Goal: Task Accomplishment & Management: Complete application form

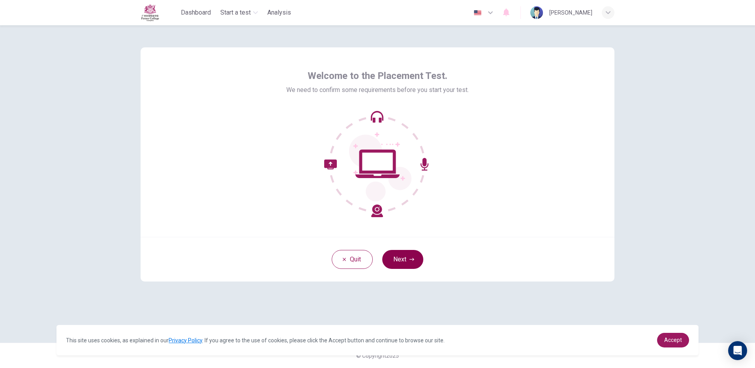
click at [420, 259] on button "Next" at bounding box center [402, 259] width 41 height 19
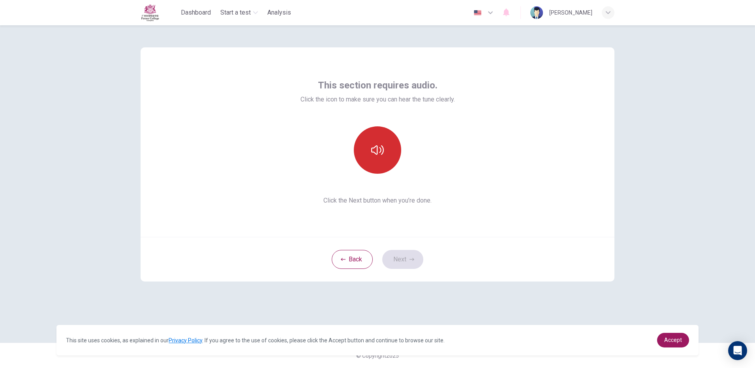
click at [372, 152] on icon "button" at bounding box center [377, 149] width 13 height 9
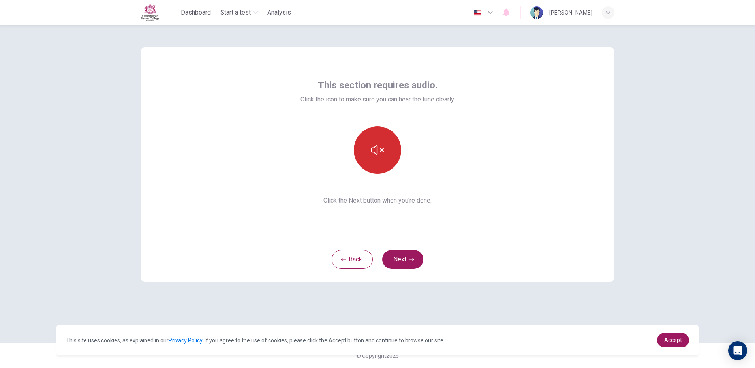
click at [372, 152] on icon "button" at bounding box center [377, 149] width 13 height 9
click at [396, 258] on button "Next" at bounding box center [402, 259] width 41 height 19
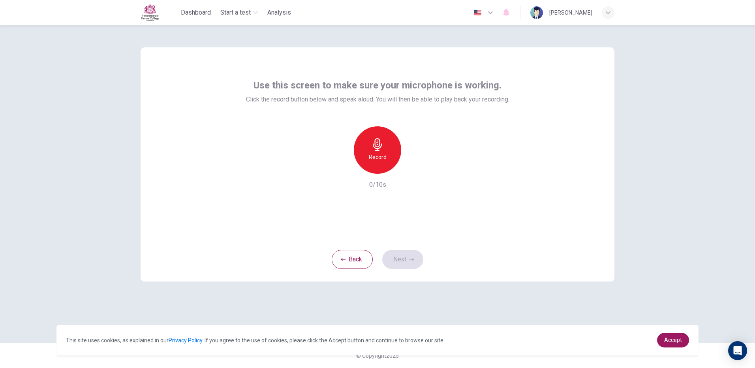
click at [384, 155] on h6 "Record" at bounding box center [378, 156] width 18 height 9
click at [384, 155] on div "Stop" at bounding box center [377, 149] width 47 height 47
click at [401, 256] on button "Next" at bounding box center [402, 259] width 41 height 19
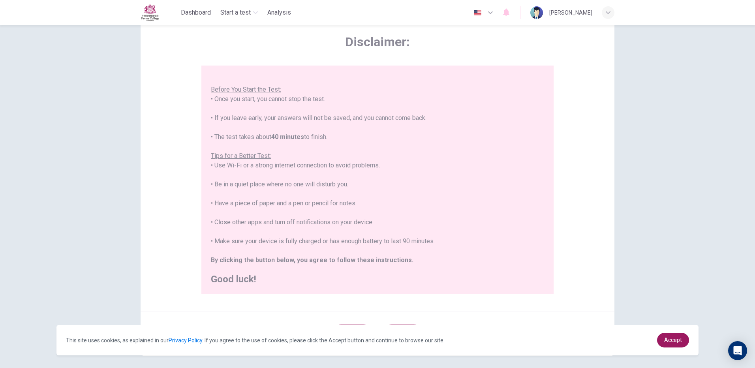
scroll to position [71, 0]
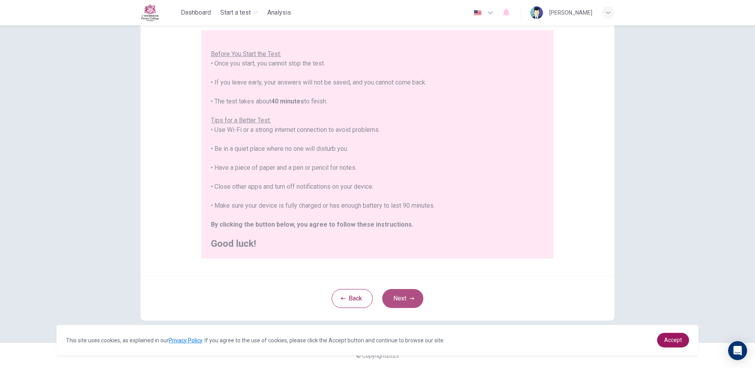
click at [391, 300] on button "Next" at bounding box center [402, 298] width 41 height 19
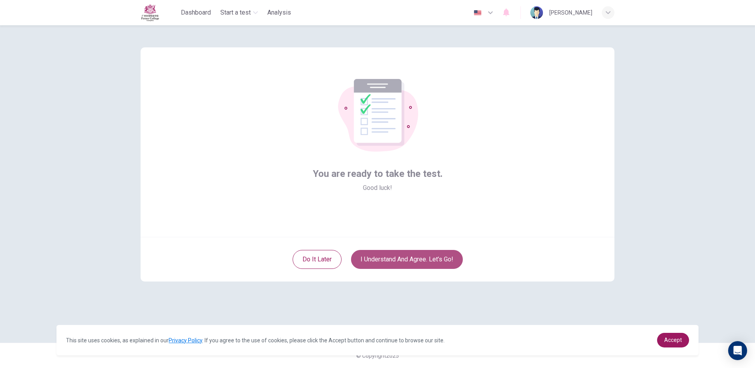
click at [373, 259] on button "I understand and agree. Let’s go!" at bounding box center [407, 259] width 112 height 19
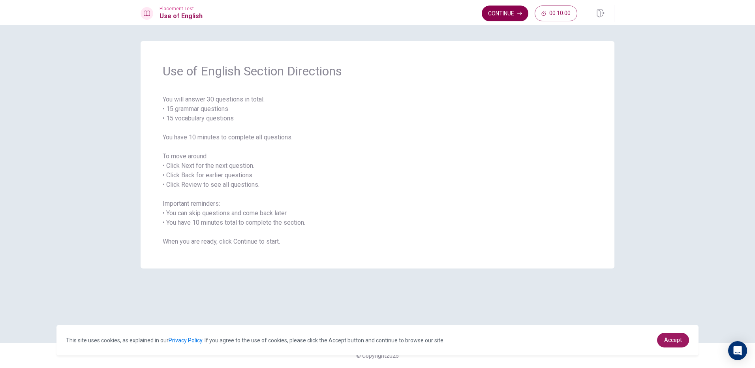
click at [499, 8] on button "Continue" at bounding box center [505, 14] width 47 height 16
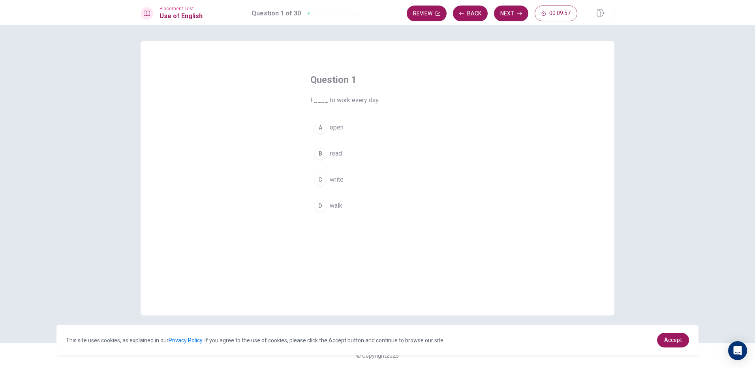
click at [360, 207] on button "D walk" at bounding box center [377, 206] width 134 height 20
click at [510, 14] on button "Next" at bounding box center [511, 14] width 34 height 16
click at [357, 185] on button "C Will" at bounding box center [377, 180] width 134 height 20
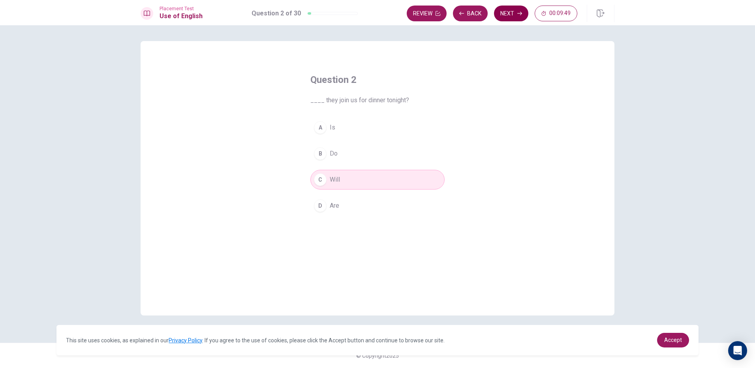
click at [510, 11] on button "Next" at bounding box center [511, 14] width 34 height 16
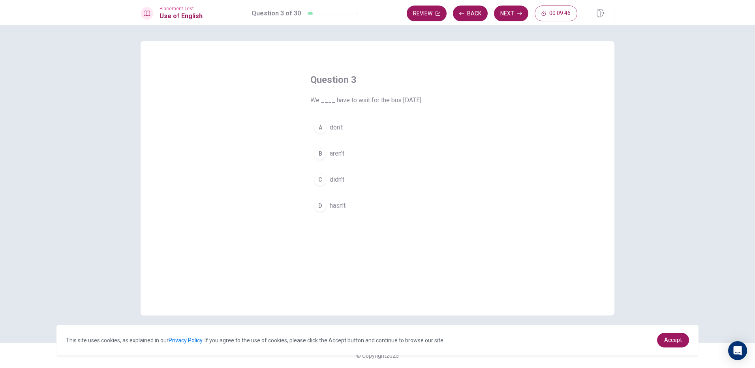
drag, startPoint x: 345, startPoint y: 177, endPoint x: 349, endPoint y: 172, distance: 6.2
click at [346, 177] on button "C didn’t" at bounding box center [377, 180] width 134 height 20
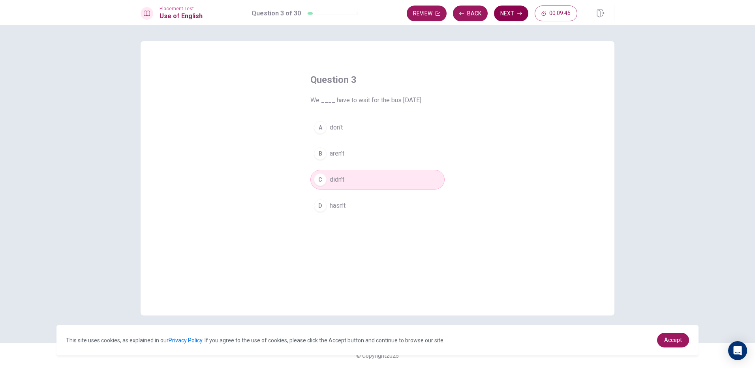
click at [512, 10] on button "Next" at bounding box center [511, 14] width 34 height 16
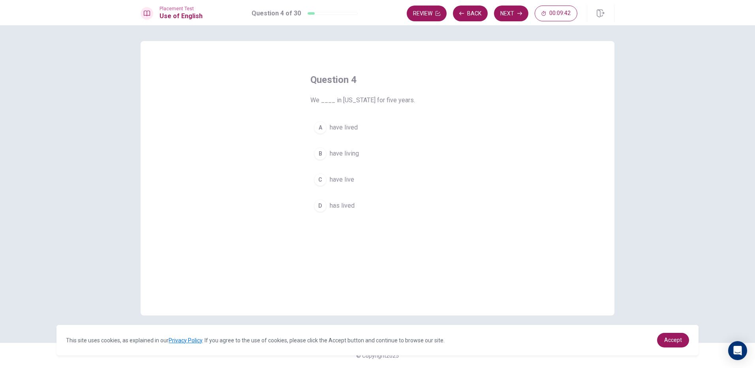
click at [356, 125] on span "have lived" at bounding box center [344, 127] width 28 height 9
click at [518, 13] on icon "button" at bounding box center [519, 13] width 5 height 5
click at [370, 185] on button "C pool" at bounding box center [377, 180] width 134 height 20
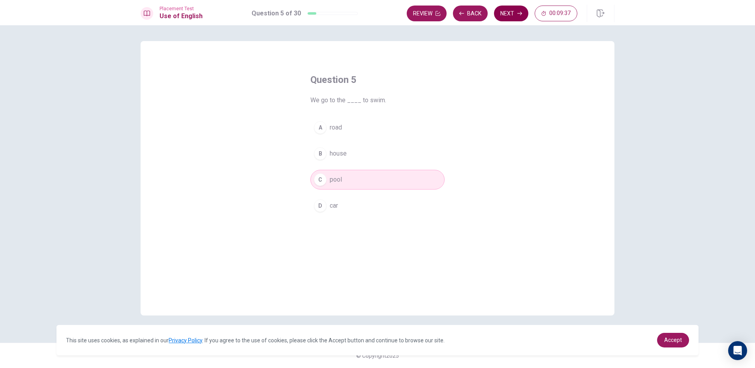
click at [501, 15] on button "Next" at bounding box center [511, 14] width 34 height 16
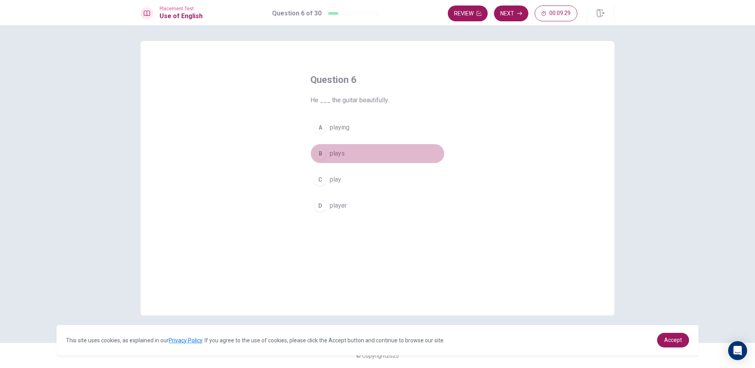
click at [370, 154] on button "B plays" at bounding box center [377, 154] width 134 height 20
click at [506, 12] on button "Next" at bounding box center [511, 14] width 34 height 16
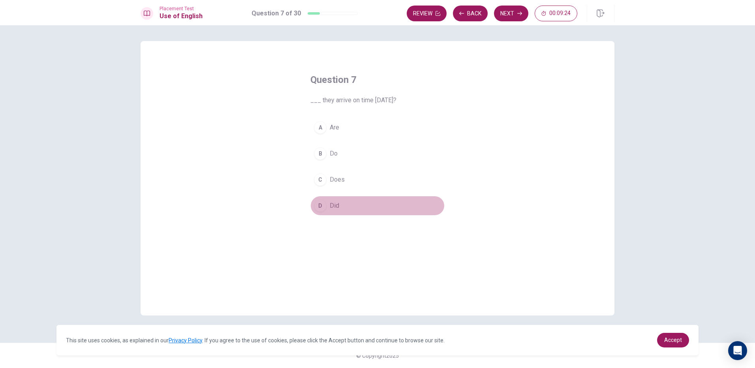
click at [370, 215] on button "D Did" at bounding box center [377, 206] width 134 height 20
click at [514, 13] on button "Next" at bounding box center [511, 14] width 34 height 16
click at [383, 208] on button "D had" at bounding box center [377, 206] width 134 height 20
click at [510, 13] on button "Next" at bounding box center [511, 14] width 34 height 16
click at [368, 203] on button "D sleep" at bounding box center [377, 206] width 134 height 20
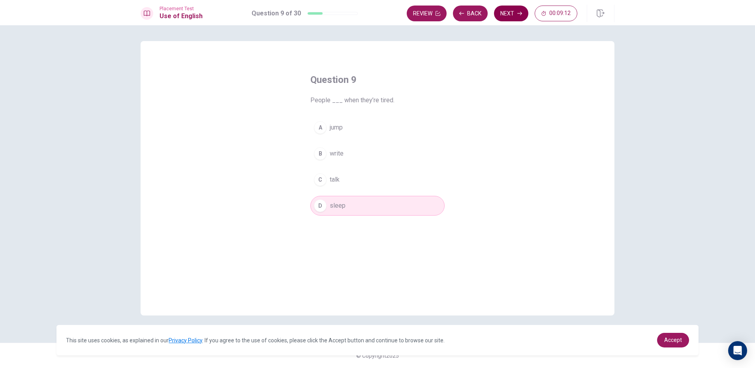
click at [507, 14] on button "Next" at bounding box center [511, 14] width 34 height 16
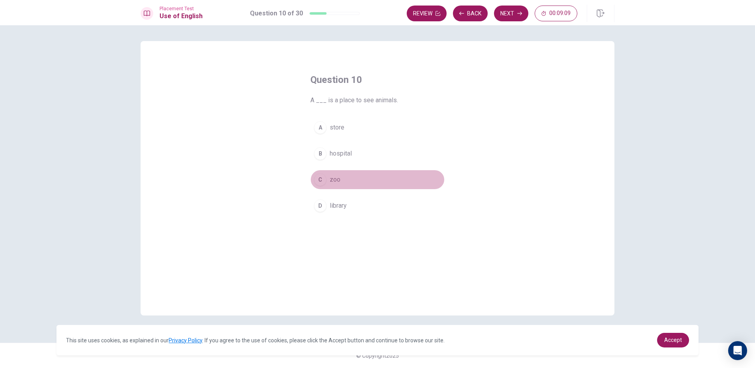
click at [335, 186] on button "C zoo" at bounding box center [377, 180] width 134 height 20
click at [499, 12] on button "Next" at bounding box center [511, 14] width 34 height 16
click at [371, 181] on button "C rains" at bounding box center [377, 180] width 134 height 20
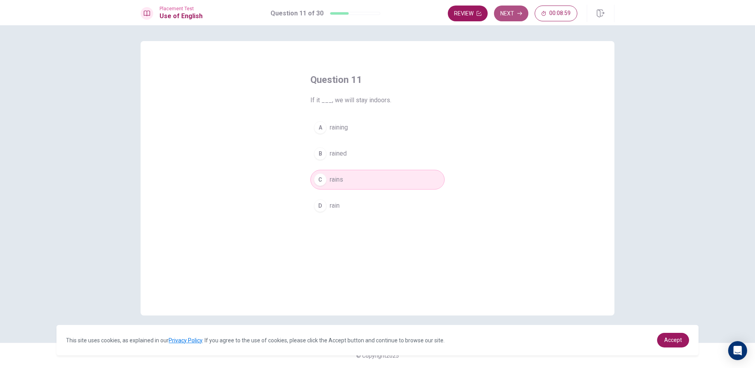
click at [521, 12] on icon "button" at bounding box center [519, 14] width 5 height 4
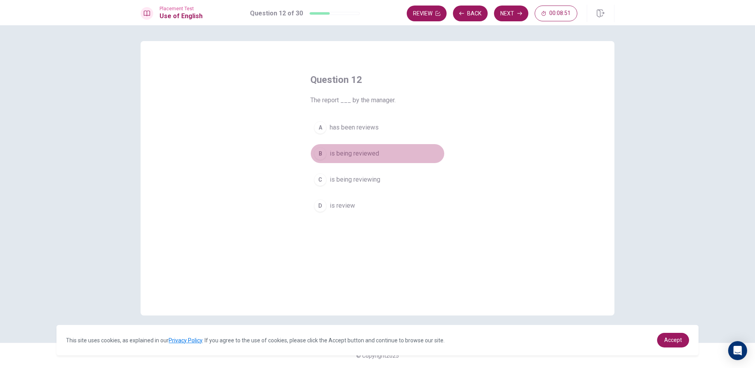
click at [381, 153] on button "B is being reviewed" at bounding box center [377, 154] width 134 height 20
click at [507, 14] on button "Next" at bounding box center [511, 14] width 34 height 16
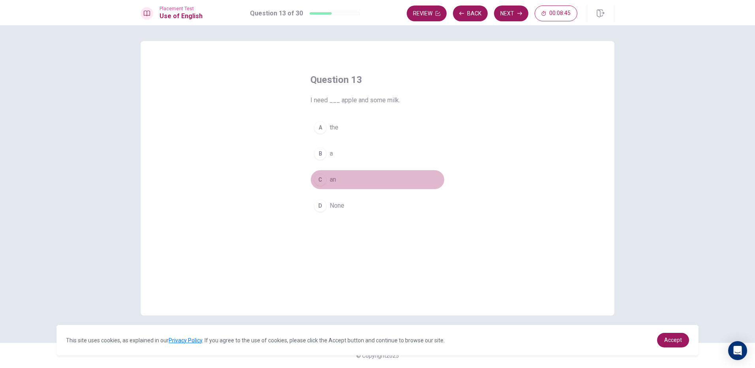
click at [387, 183] on button "C an" at bounding box center [377, 180] width 134 height 20
click at [512, 13] on button "Next" at bounding box center [511, 14] width 34 height 16
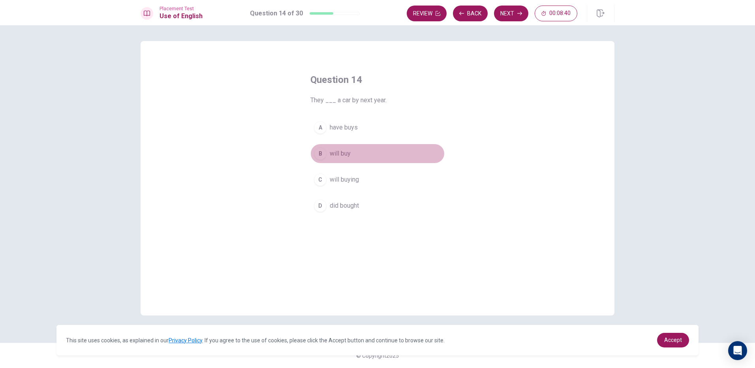
click at [375, 150] on button "B will buy" at bounding box center [377, 154] width 134 height 20
click at [518, 10] on button "Next" at bounding box center [511, 14] width 34 height 16
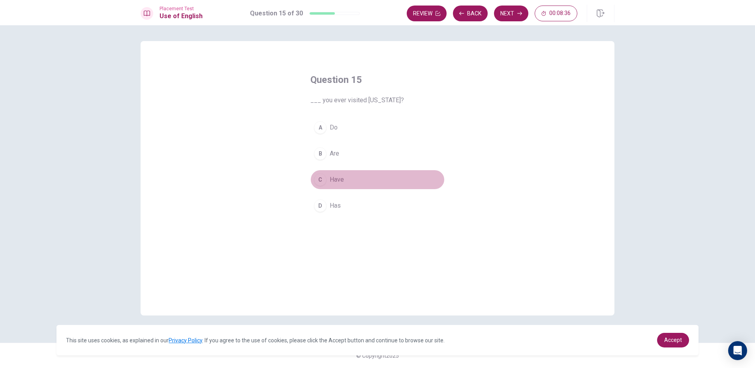
click at [350, 179] on button "C Have" at bounding box center [377, 180] width 134 height 20
click at [497, 11] on button "Next" at bounding box center [511, 14] width 34 height 16
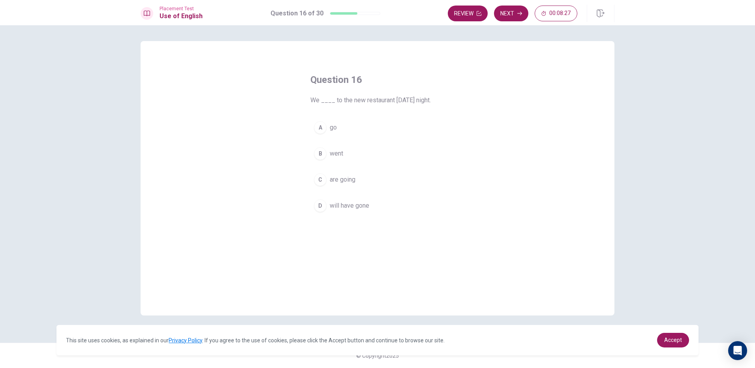
click at [382, 177] on button "C are going" at bounding box center [377, 180] width 134 height 20
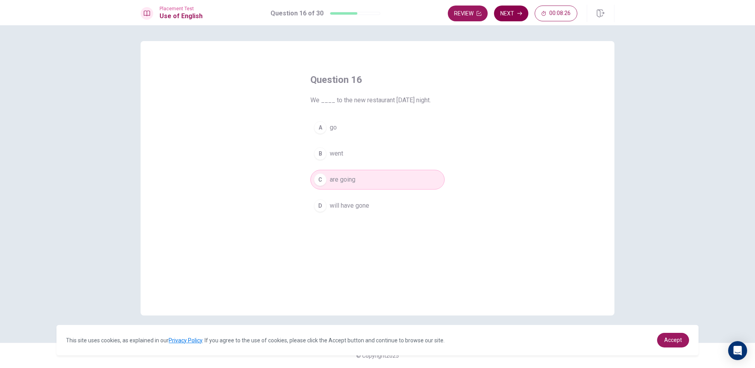
click at [516, 6] on button "Next" at bounding box center [511, 14] width 34 height 16
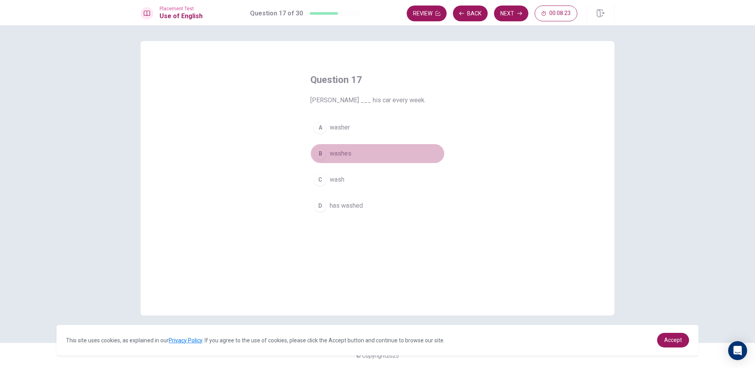
click at [349, 154] on span "washes" at bounding box center [341, 153] width 22 height 9
click at [507, 12] on button "Next" at bounding box center [511, 14] width 34 height 16
click at [353, 154] on button "B The" at bounding box center [377, 154] width 134 height 20
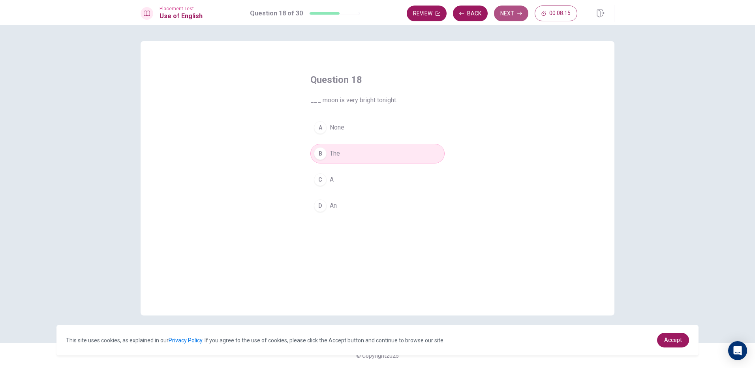
click at [503, 13] on button "Next" at bounding box center [511, 14] width 34 height 16
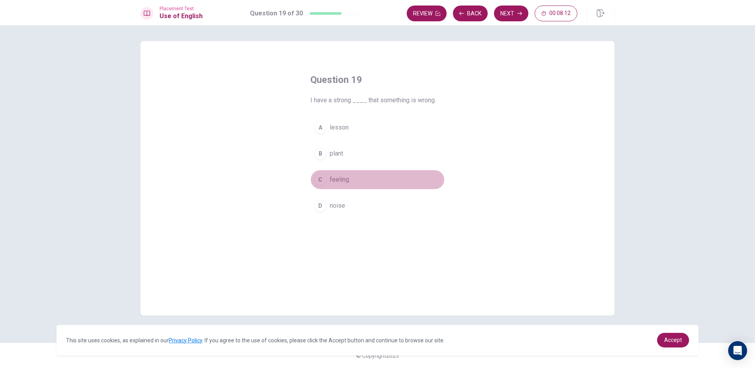
click at [377, 178] on button "C feeling" at bounding box center [377, 180] width 134 height 20
click at [515, 12] on button "Next" at bounding box center [511, 14] width 34 height 16
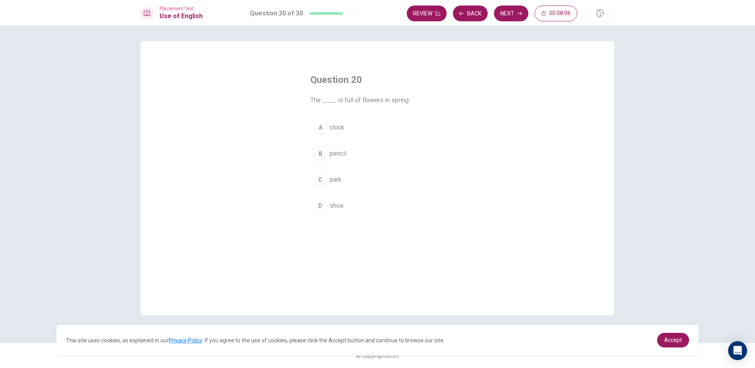
click at [349, 184] on button "C park" at bounding box center [377, 180] width 134 height 20
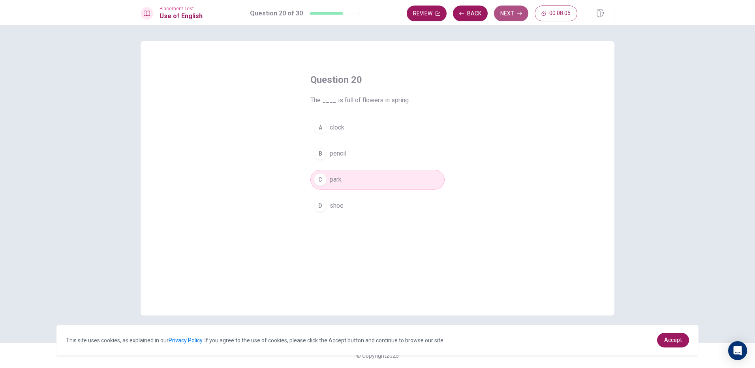
click at [498, 16] on button "Next" at bounding box center [511, 14] width 34 height 16
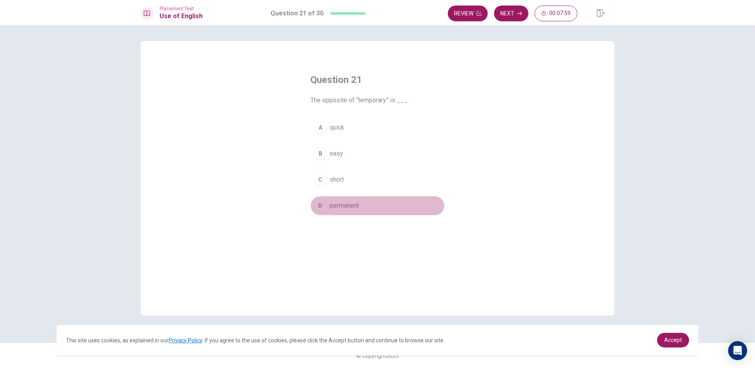
click at [381, 209] on button "D permanent" at bounding box center [377, 206] width 134 height 20
click at [513, 15] on button "Next" at bounding box center [511, 14] width 34 height 16
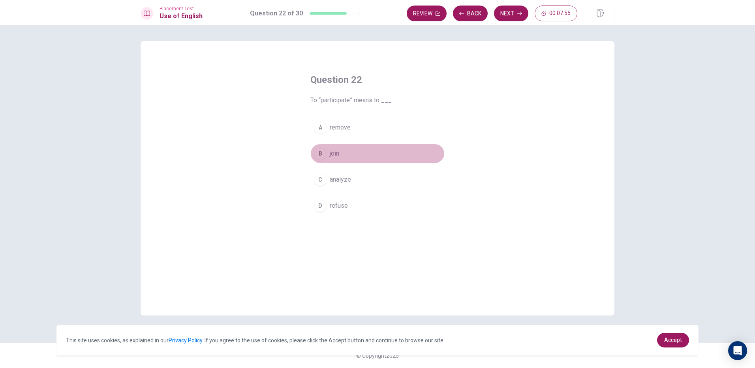
click at [359, 158] on button "B join" at bounding box center [377, 154] width 134 height 20
click at [503, 11] on button "Next" at bounding box center [511, 14] width 34 height 16
click at [353, 203] on button "D leave" at bounding box center [377, 206] width 134 height 20
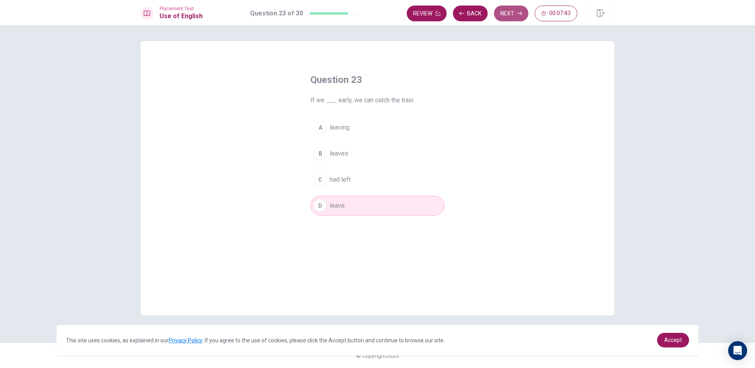
click at [508, 13] on button "Next" at bounding box center [511, 14] width 34 height 16
click at [355, 207] on button "D reduce" at bounding box center [377, 206] width 134 height 20
click at [504, 8] on button "Next" at bounding box center [511, 14] width 34 height 16
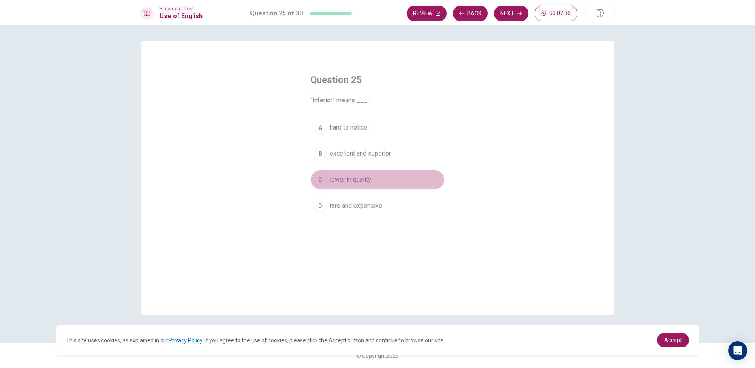
click at [370, 181] on span "lower in quality" at bounding box center [350, 179] width 41 height 9
click at [506, 16] on button "Next" at bounding box center [511, 14] width 34 height 16
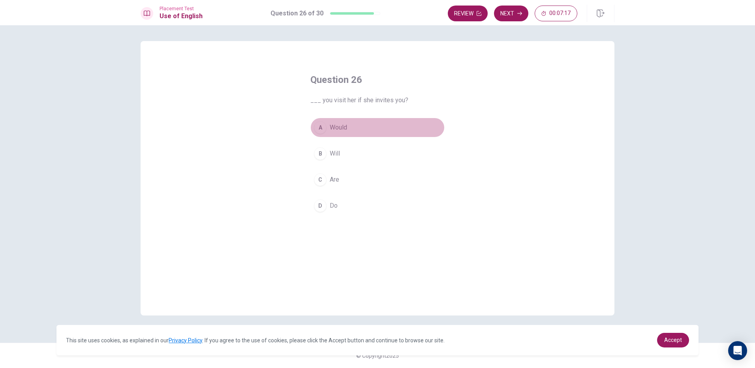
click at [348, 125] on button "A Would" at bounding box center [377, 128] width 134 height 20
click at [510, 9] on button "Next" at bounding box center [511, 14] width 34 height 16
click at [366, 125] on button "A selfish" at bounding box center [377, 128] width 134 height 20
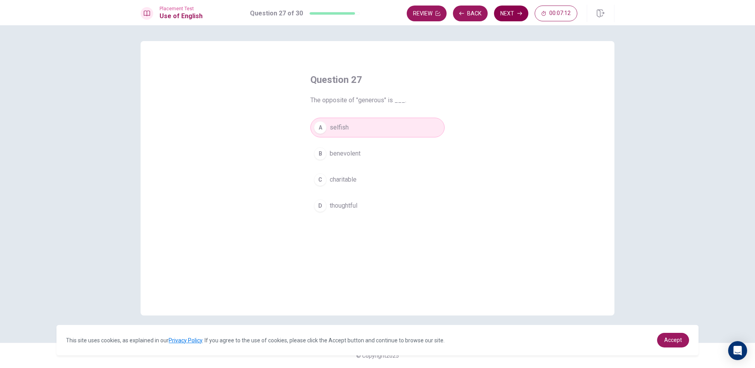
click at [509, 9] on button "Next" at bounding box center [511, 14] width 34 height 16
click at [353, 174] on button "C leave out" at bounding box center [377, 180] width 134 height 20
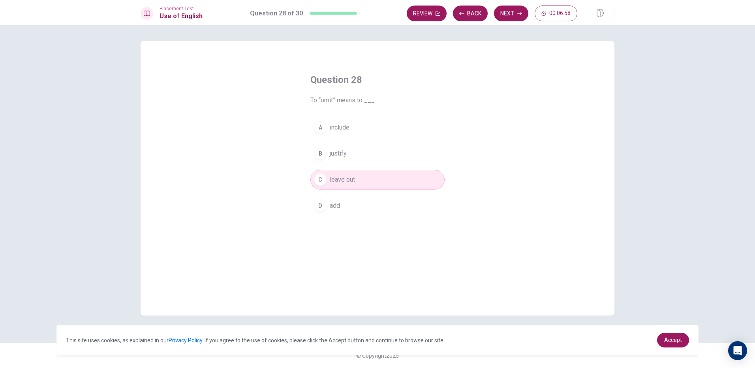
drag, startPoint x: 508, startPoint y: 12, endPoint x: 364, endPoint y: 233, distance: 264.4
click at [364, 233] on div "Placement Test Use of English Question 28 of 30 Review Back Next 00:06:58 Quest…" at bounding box center [377, 184] width 755 height 368
click at [513, 9] on button "Next" at bounding box center [511, 14] width 34 height 16
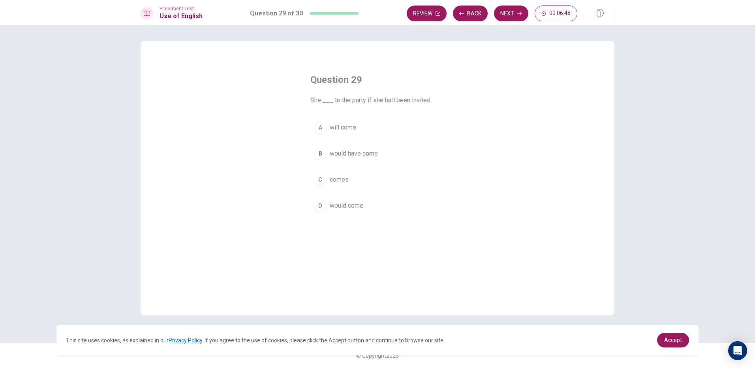
click at [370, 151] on span "would have come" at bounding box center [354, 153] width 48 height 9
click at [509, 13] on button "Next" at bounding box center [511, 14] width 34 height 16
click at [363, 155] on button "B create" at bounding box center [377, 154] width 134 height 20
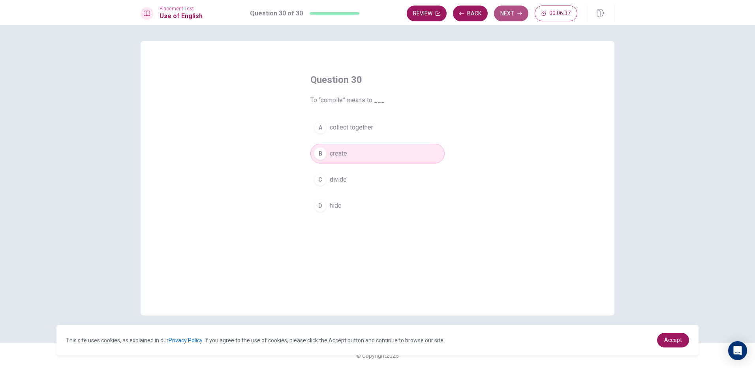
click at [507, 8] on button "Next" at bounding box center [511, 14] width 34 height 16
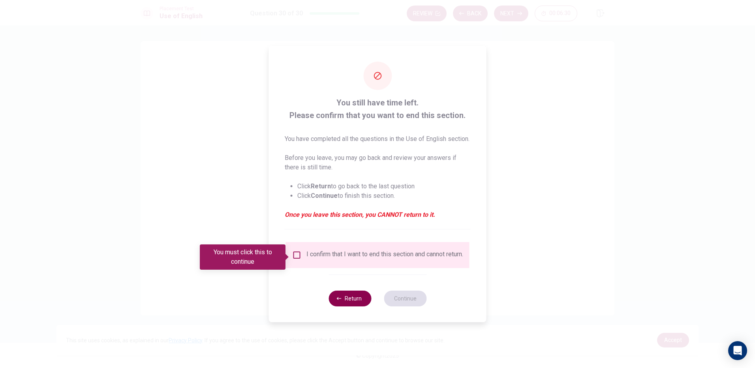
click at [359, 301] on button "Return" at bounding box center [349, 299] width 43 height 16
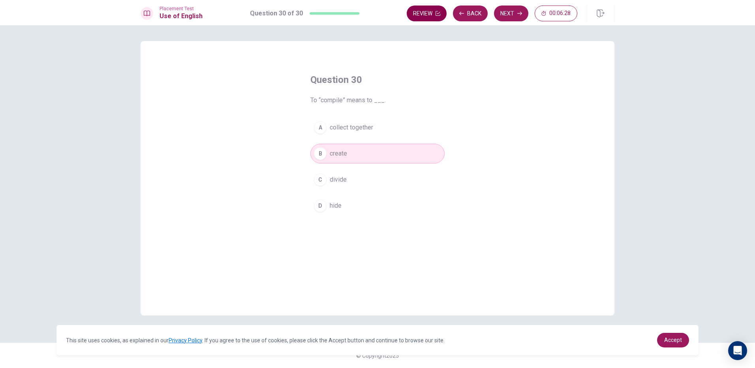
click at [410, 14] on button "Review" at bounding box center [427, 14] width 40 height 16
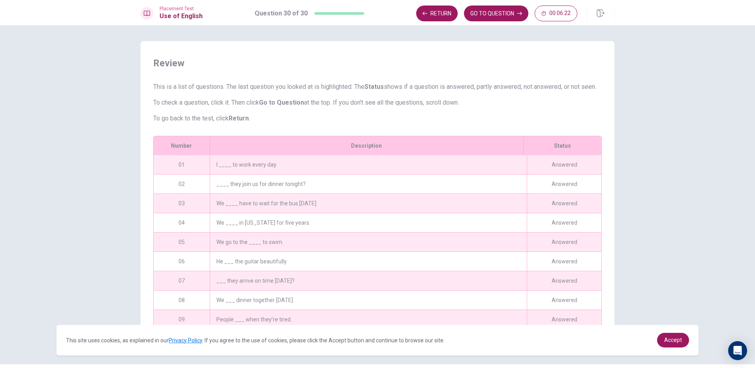
click at [349, 170] on div "I ____ to work every day." at bounding box center [368, 164] width 317 height 19
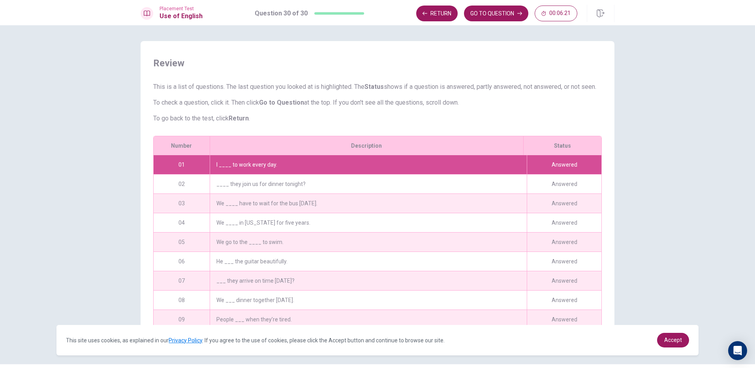
click at [349, 170] on div "I ____ to work every day." at bounding box center [368, 164] width 317 height 19
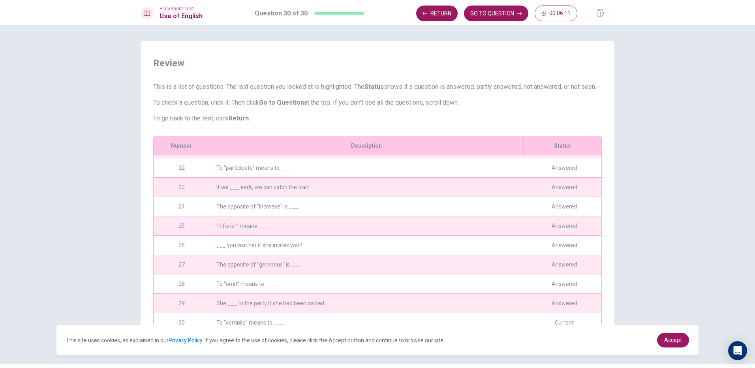
scroll to position [407, 0]
click at [264, 274] on div "The opposite of "generous" is ___." at bounding box center [368, 264] width 317 height 19
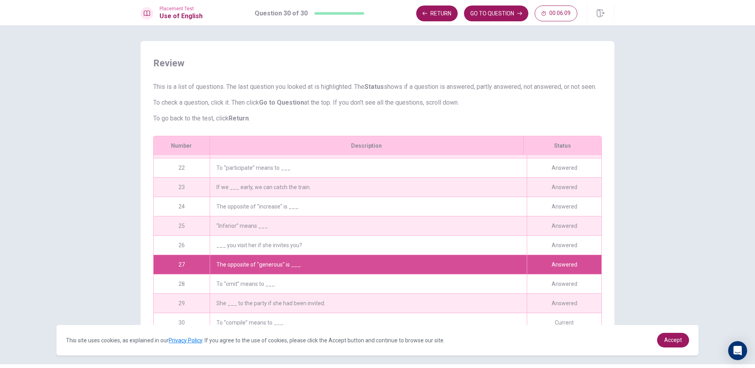
click at [261, 290] on div "To “omit” means to ___." at bounding box center [368, 283] width 317 height 19
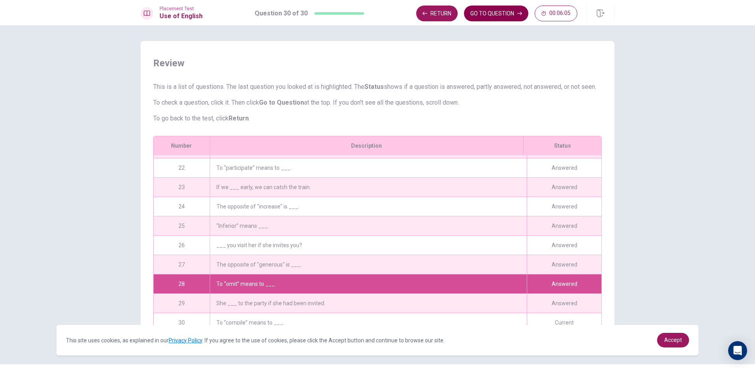
click at [487, 14] on button "GO TO QUESTION" at bounding box center [496, 14] width 64 height 16
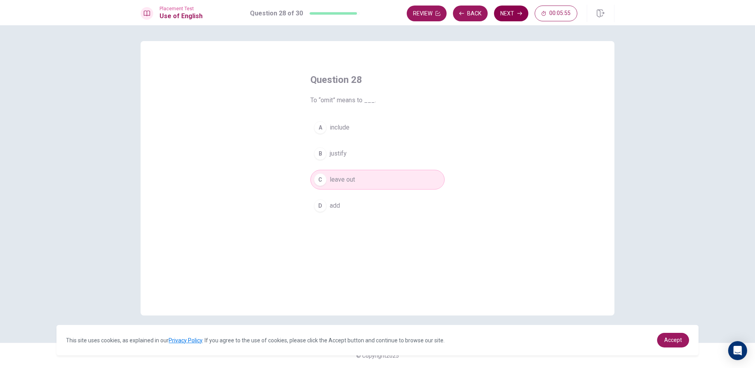
click at [525, 11] on button "Next" at bounding box center [511, 14] width 34 height 16
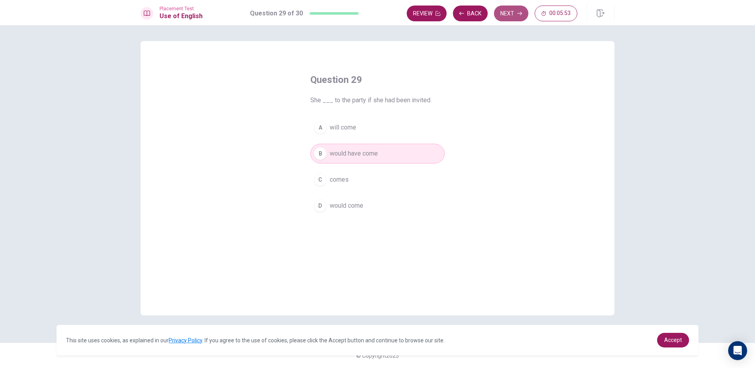
click at [518, 14] on icon "button" at bounding box center [519, 13] width 5 height 5
click at [467, 15] on button "Back" at bounding box center [470, 14] width 35 height 16
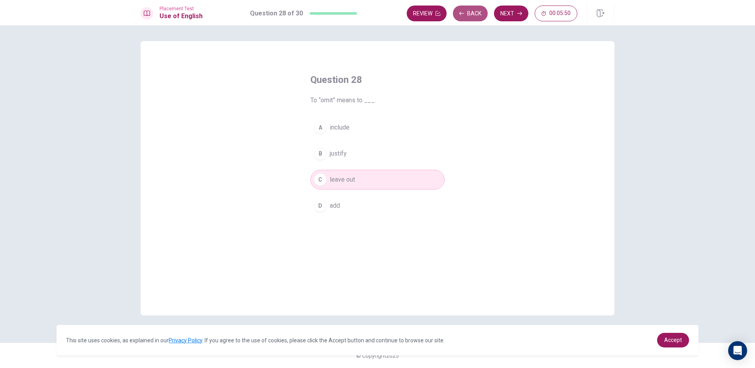
click at [467, 15] on button "Back" at bounding box center [470, 14] width 35 height 16
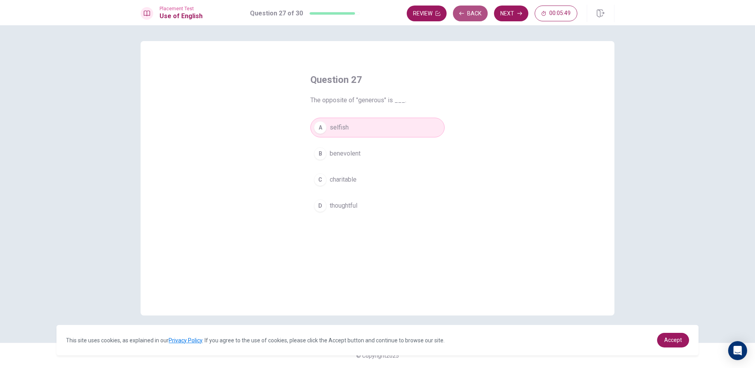
click at [467, 15] on button "Back" at bounding box center [470, 14] width 35 height 16
click at [470, 7] on button "Review" at bounding box center [468, 14] width 40 height 16
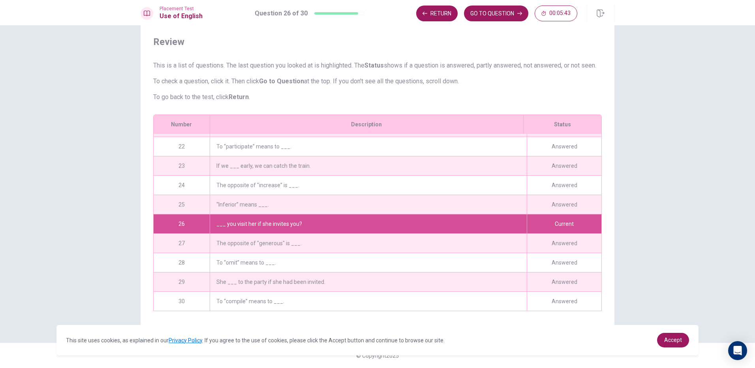
click at [243, 206] on div "“Inferior” means ___." at bounding box center [368, 204] width 317 height 19
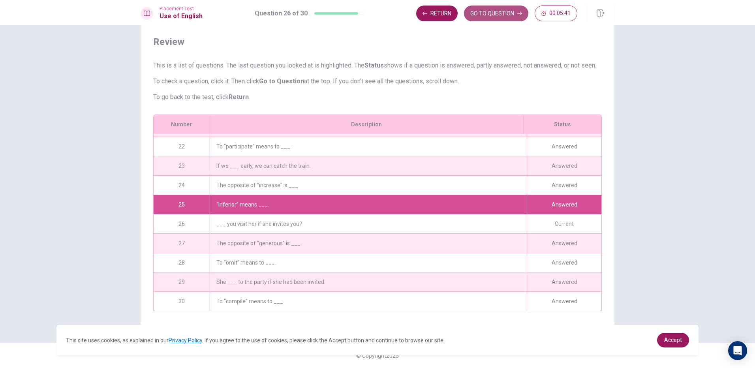
click at [470, 15] on button "GO TO QUESTION" at bounding box center [496, 14] width 64 height 16
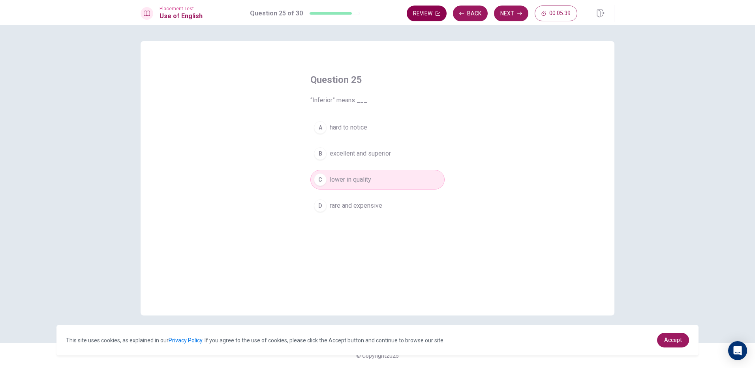
click at [431, 12] on button "Review" at bounding box center [427, 14] width 40 height 16
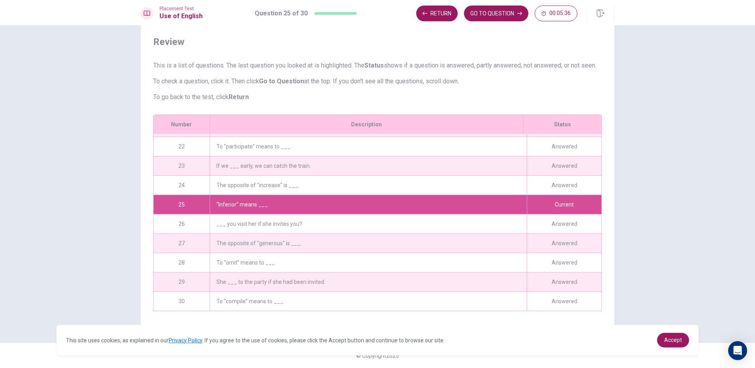
scroll to position [368, 0]
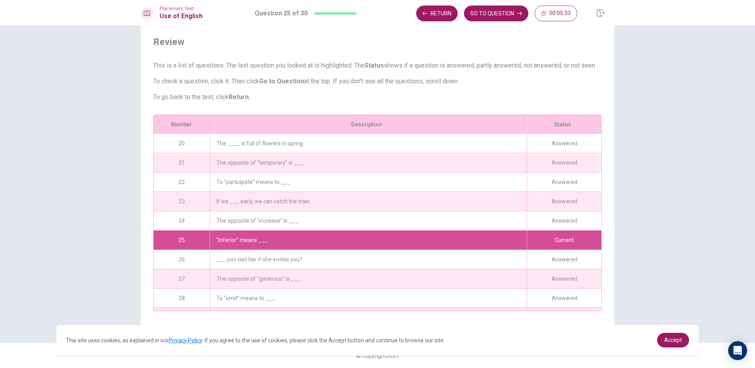
click at [272, 165] on div "The opposite of “temporary” is ___." at bounding box center [368, 162] width 317 height 19
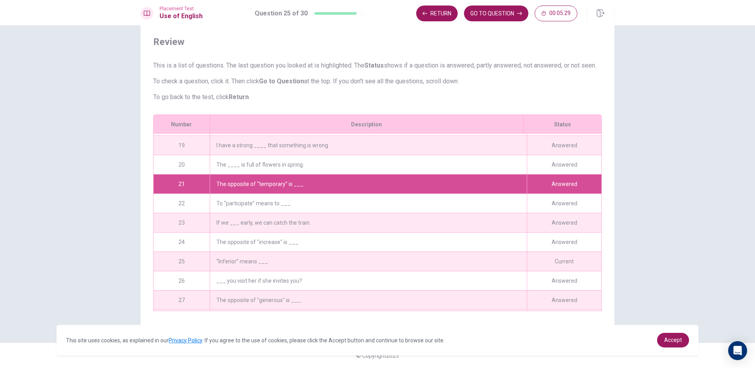
scroll to position [289, 0]
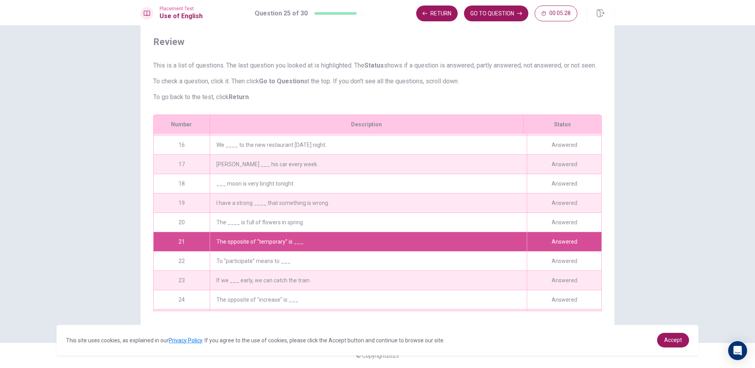
click at [309, 217] on div "The ____ is full of flowers in spring." at bounding box center [368, 222] width 317 height 19
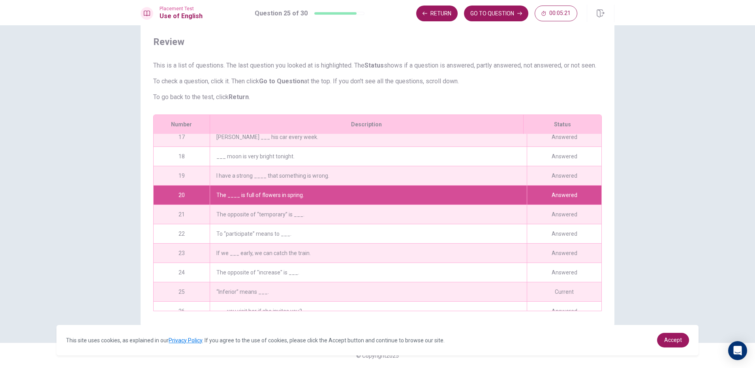
scroll to position [407, 0]
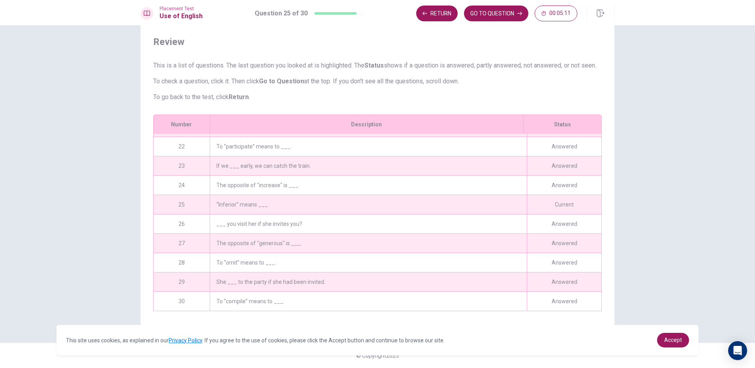
click at [226, 263] on div "To “omit” means to ___." at bounding box center [368, 262] width 317 height 19
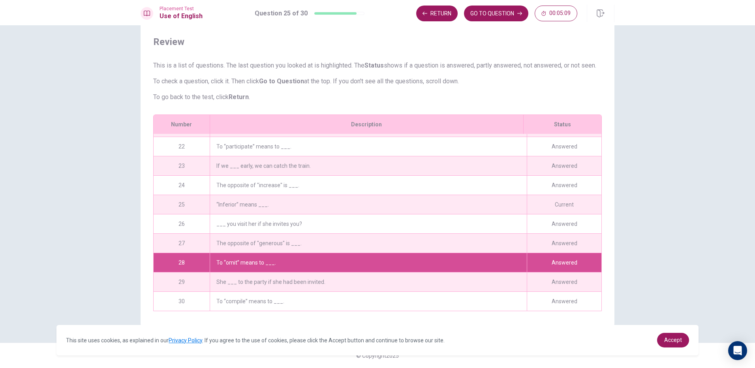
click at [218, 272] on div "She ___ to the party if she had been invited." at bounding box center [368, 281] width 317 height 19
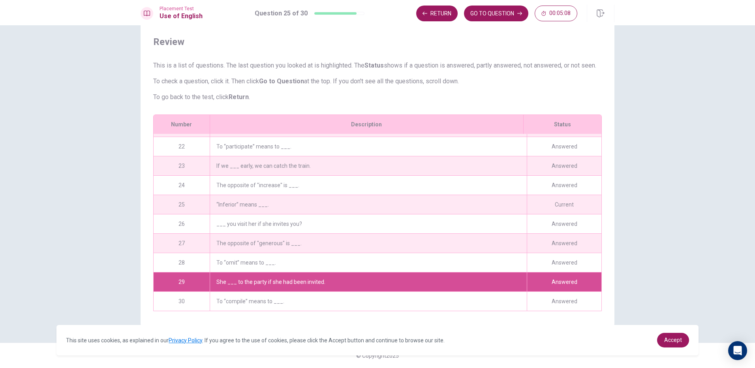
click at [229, 299] on div "To “compile” means to ___." at bounding box center [368, 301] width 317 height 19
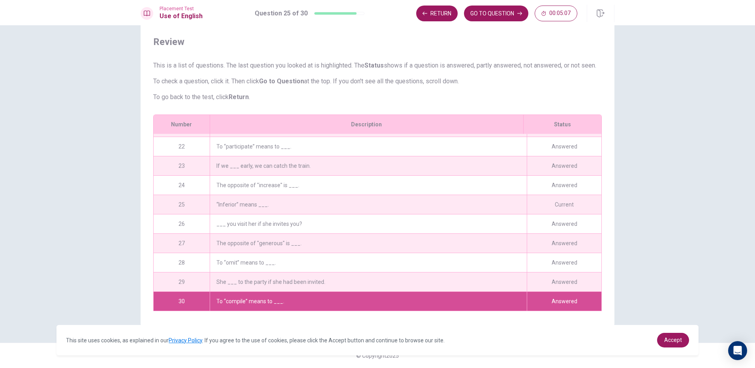
click at [215, 278] on div "She ___ to the party if she had been invited." at bounding box center [368, 281] width 317 height 19
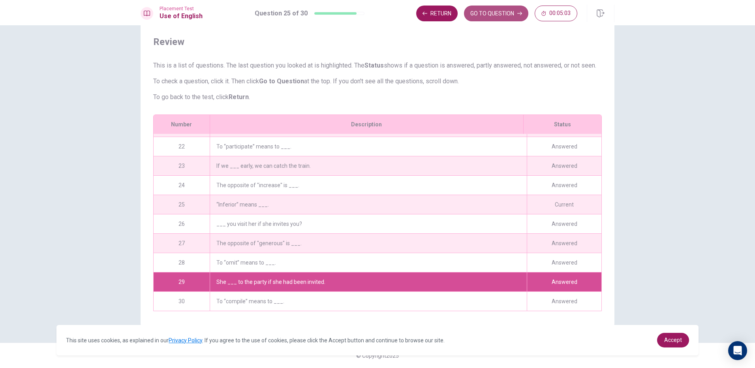
click at [493, 16] on button "GO TO QUESTION" at bounding box center [496, 14] width 64 height 16
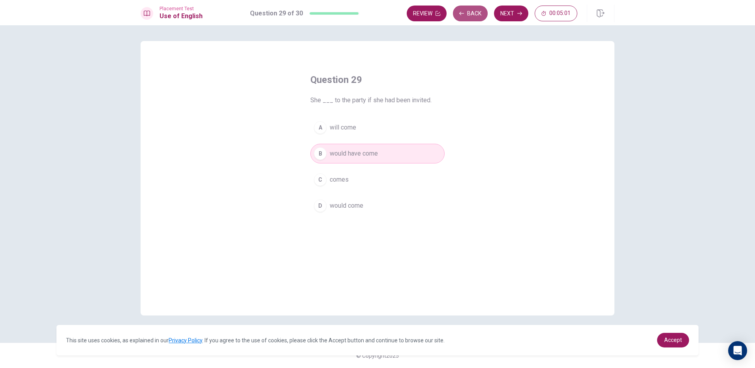
click at [466, 10] on button "Back" at bounding box center [470, 14] width 35 height 16
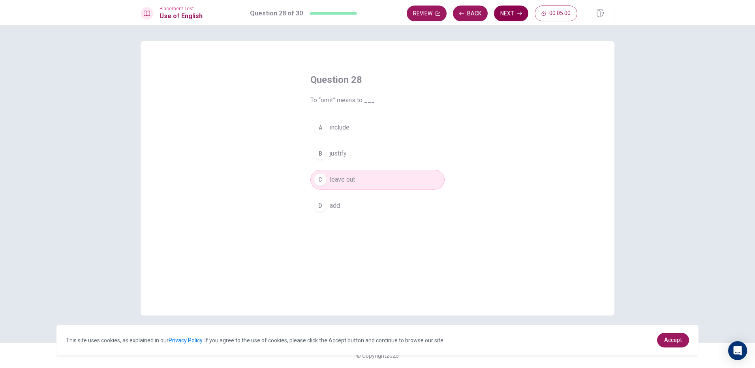
click at [513, 11] on button "Next" at bounding box center [511, 14] width 34 height 16
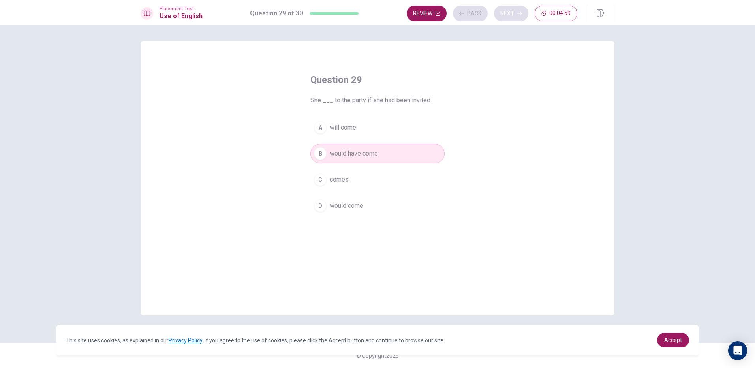
click at [513, 11] on div "Review Back Next 00:04:59" at bounding box center [492, 14] width 171 height 16
click at [502, 17] on button "Next" at bounding box center [511, 14] width 34 height 16
click at [429, 10] on button "Review" at bounding box center [427, 14] width 40 height 16
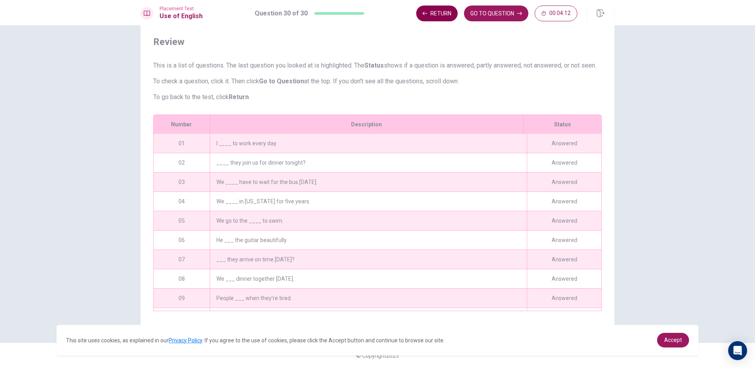
click at [428, 7] on button "Return" at bounding box center [436, 14] width 41 height 16
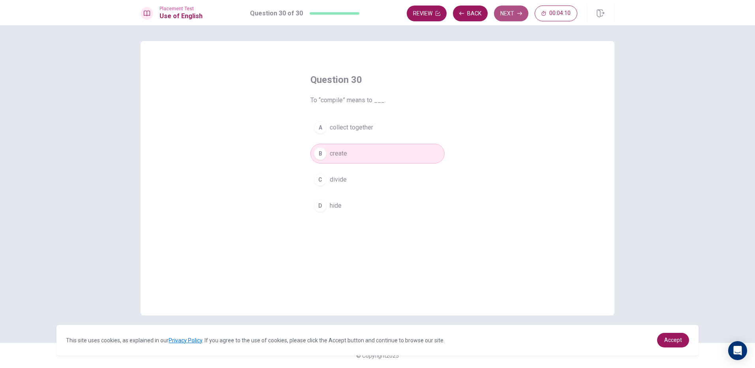
click at [522, 14] on button "Next" at bounding box center [511, 14] width 34 height 16
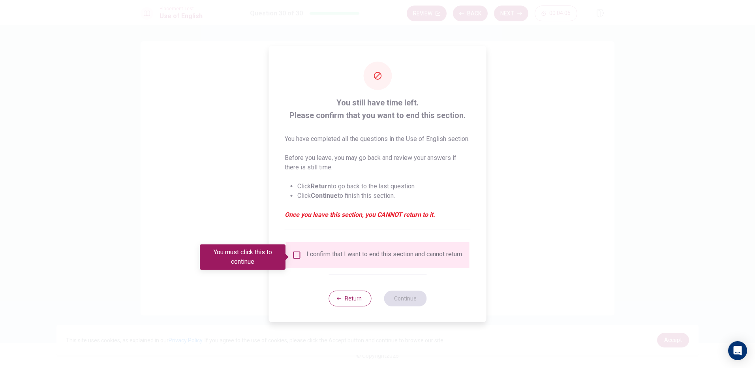
click at [332, 259] on div "I confirm that I want to end this section and cannot return." at bounding box center [384, 254] width 157 height 9
click at [348, 306] on button "Return" at bounding box center [349, 299] width 43 height 16
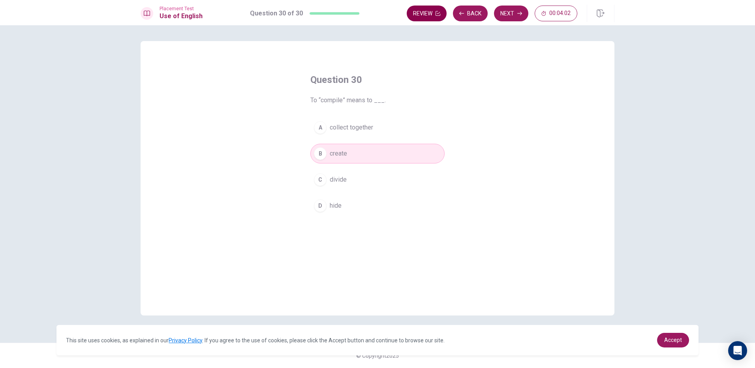
click at [431, 9] on button "Review" at bounding box center [427, 14] width 40 height 16
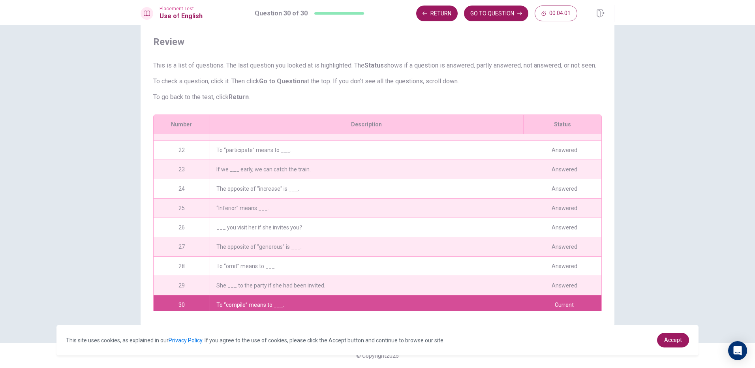
scroll to position [407, 0]
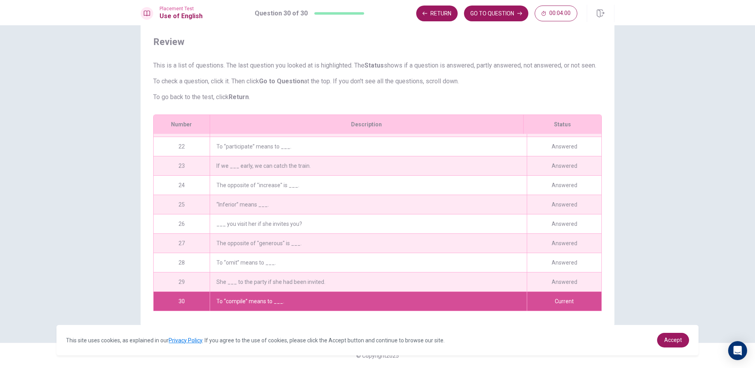
click at [259, 146] on div "To “participate” means to ___." at bounding box center [368, 146] width 317 height 19
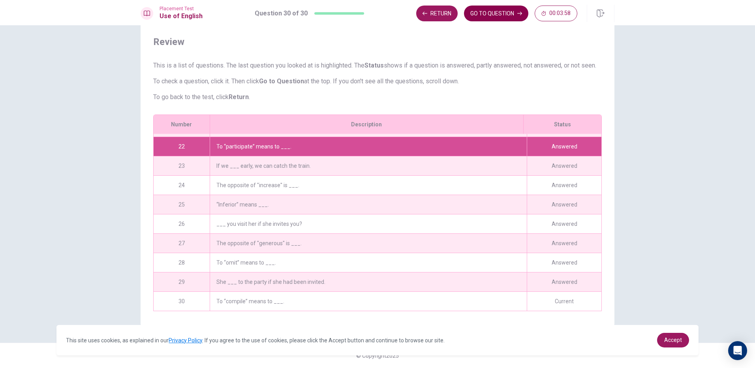
click at [498, 9] on button "GO TO QUESTION" at bounding box center [496, 14] width 64 height 16
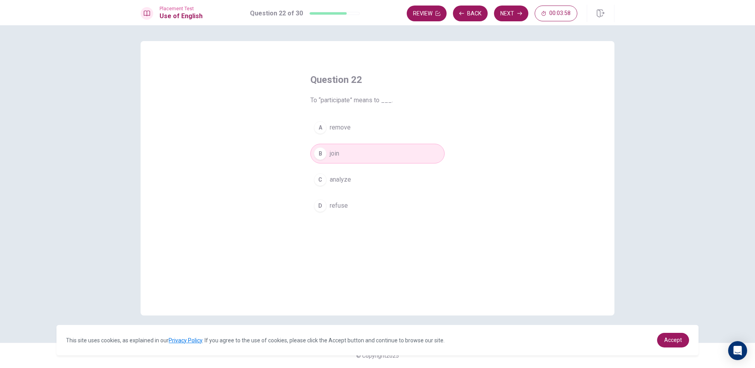
scroll to position [0, 0]
click at [429, 15] on button "Review" at bounding box center [427, 14] width 40 height 16
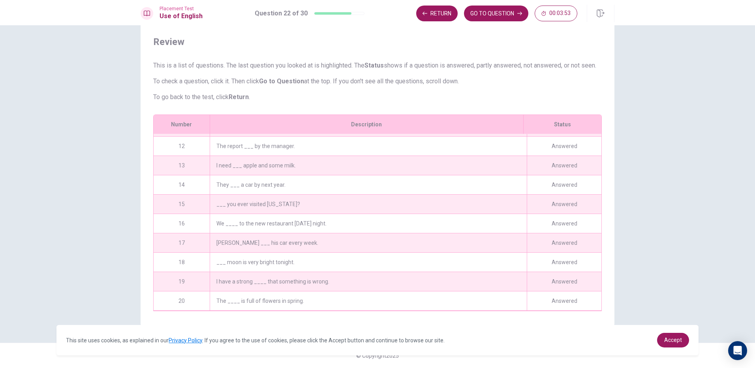
scroll to position [208, 0]
click at [297, 221] on div "We ____ to the new restaurant [DATE] night." at bounding box center [368, 225] width 317 height 19
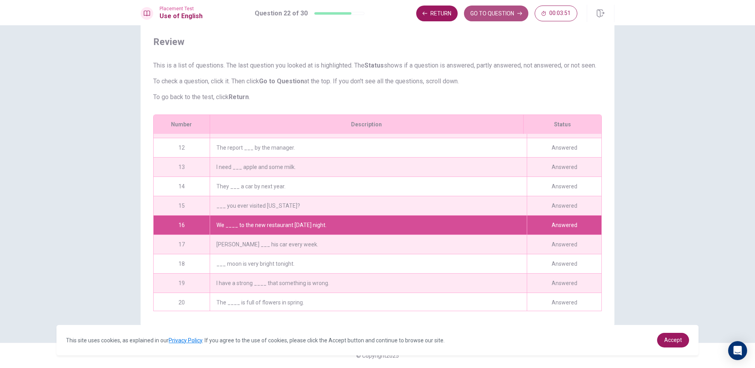
click at [478, 17] on button "GO TO QUESTION" at bounding box center [496, 14] width 64 height 16
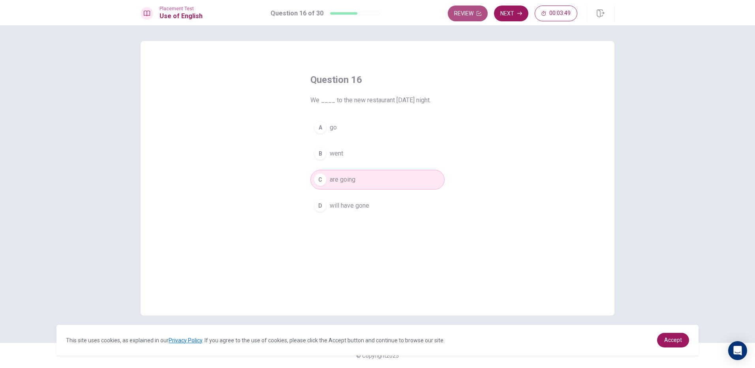
click at [474, 17] on button "Review" at bounding box center [468, 14] width 40 height 16
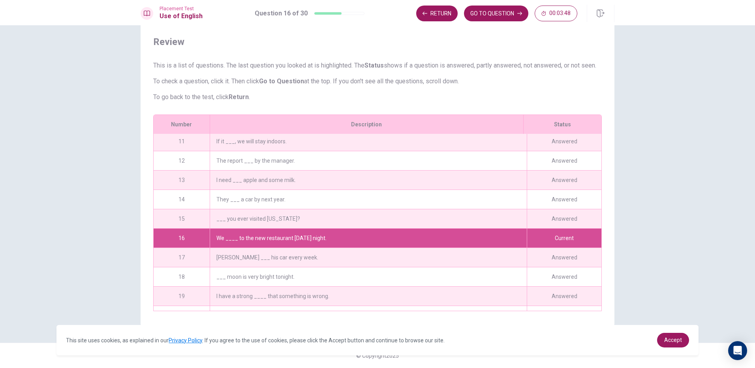
scroll to position [171, 0]
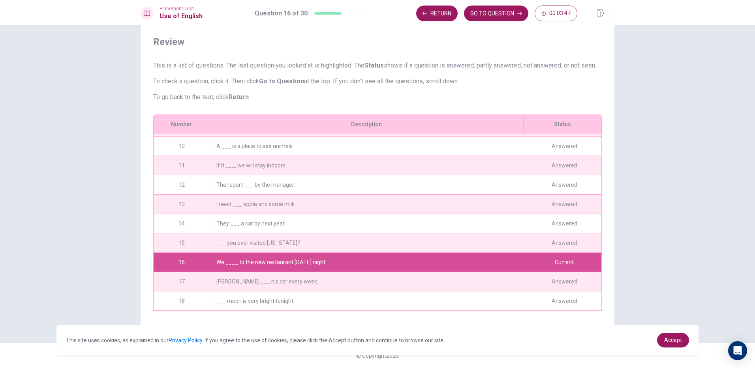
click at [256, 158] on div "If it ___, we will stay indoors." at bounding box center [368, 165] width 317 height 19
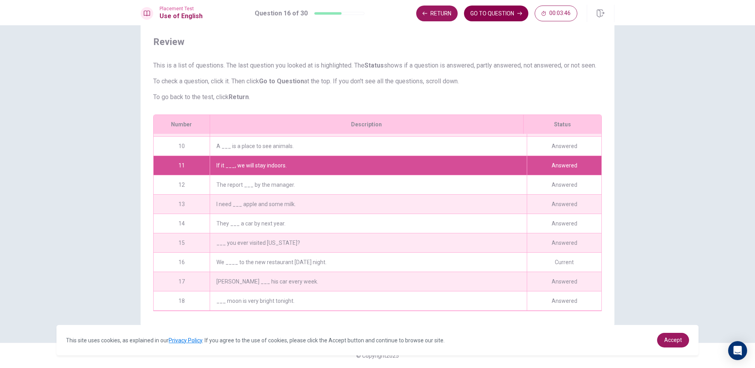
click at [478, 20] on button "GO TO QUESTION" at bounding box center [496, 14] width 64 height 16
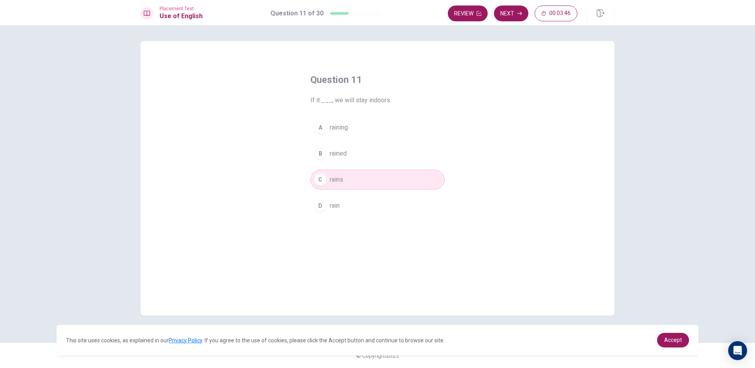
scroll to position [0, 0]
click at [476, 21] on button "Review" at bounding box center [468, 14] width 40 height 16
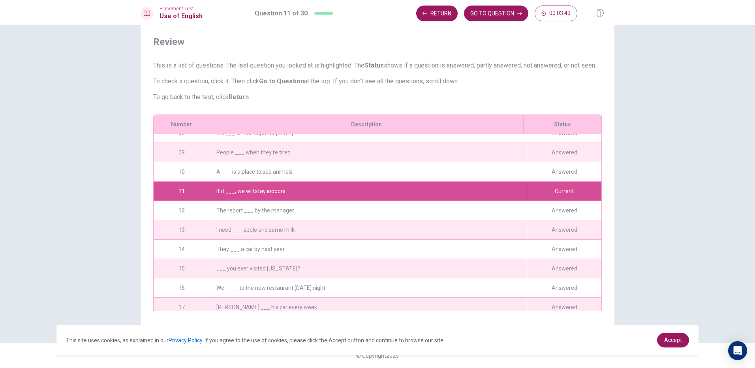
scroll to position [75, 0]
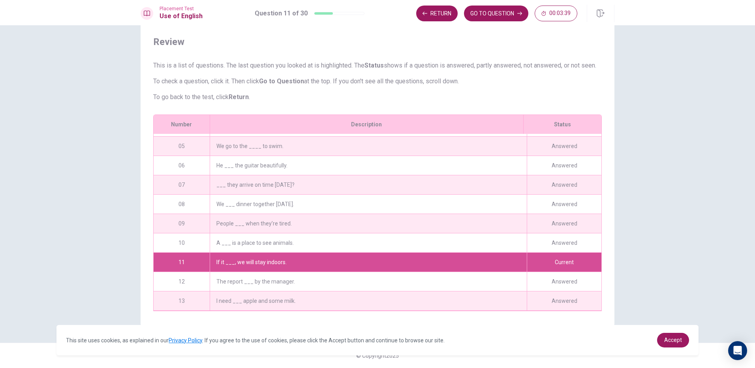
click at [377, 166] on div "He ___ the guitar beautifully." at bounding box center [368, 165] width 317 height 19
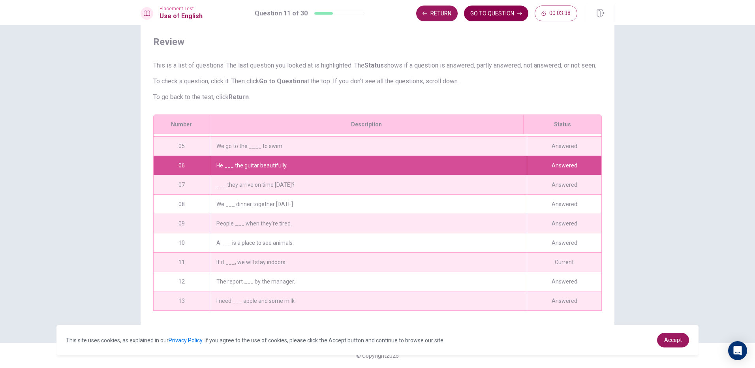
click at [516, 16] on button "GO TO QUESTION" at bounding box center [496, 14] width 64 height 16
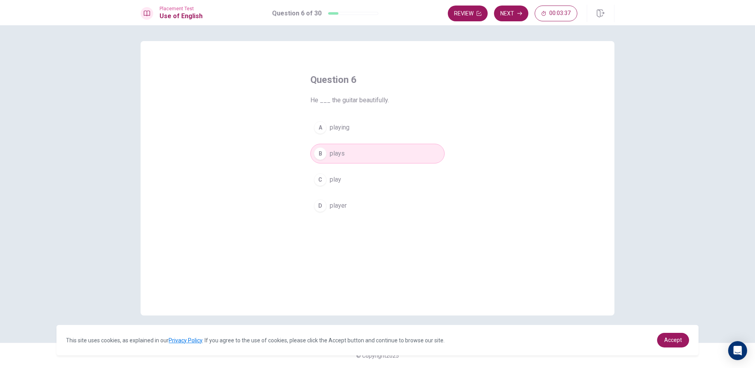
scroll to position [0, 0]
click at [468, 11] on button "Review" at bounding box center [468, 14] width 40 height 16
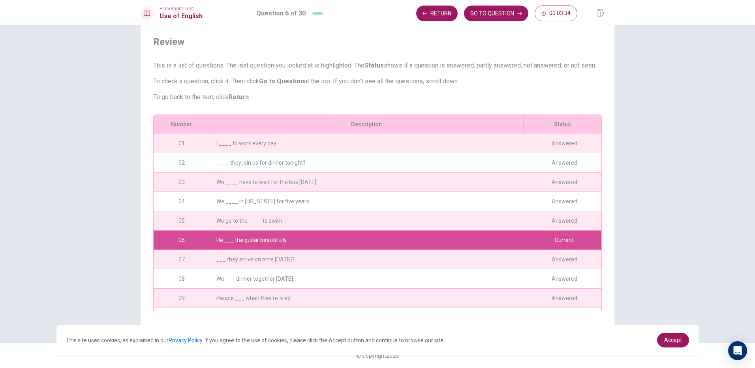
click at [232, 221] on div "We go to the ____ to swim." at bounding box center [368, 220] width 317 height 19
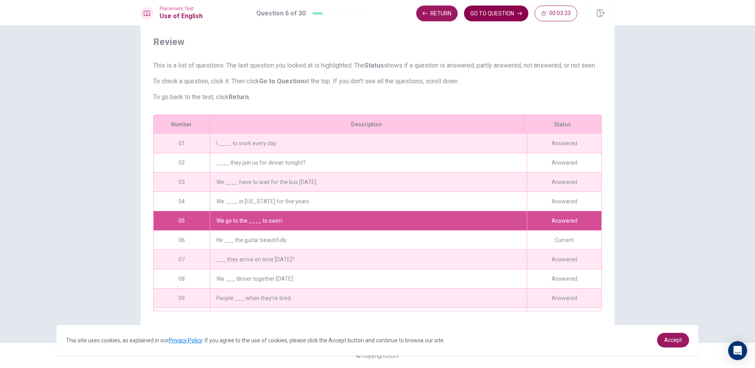
click at [488, 17] on button "GO TO QUESTION" at bounding box center [496, 14] width 64 height 16
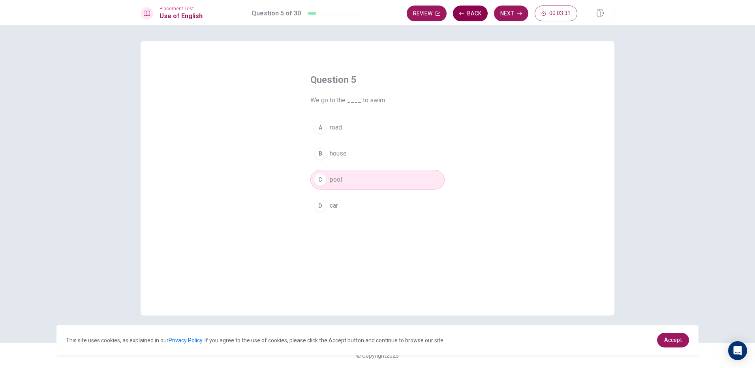
click at [465, 13] on button "Back" at bounding box center [470, 14] width 35 height 16
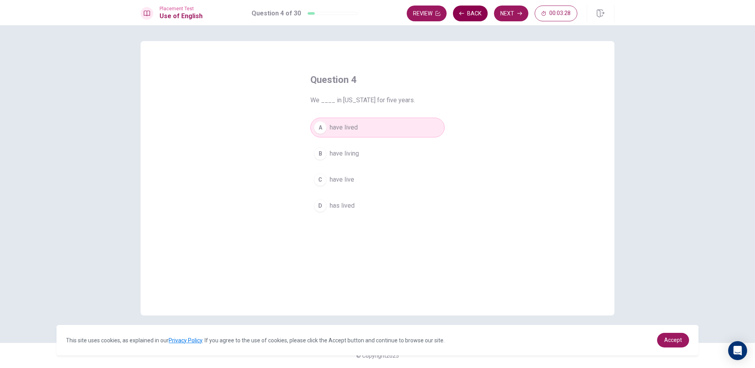
click at [460, 14] on icon "button" at bounding box center [461, 13] width 5 height 5
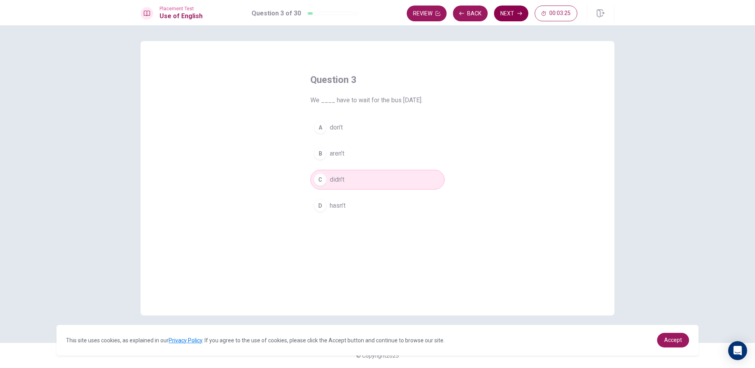
click at [505, 16] on button "Next" at bounding box center [511, 14] width 34 height 16
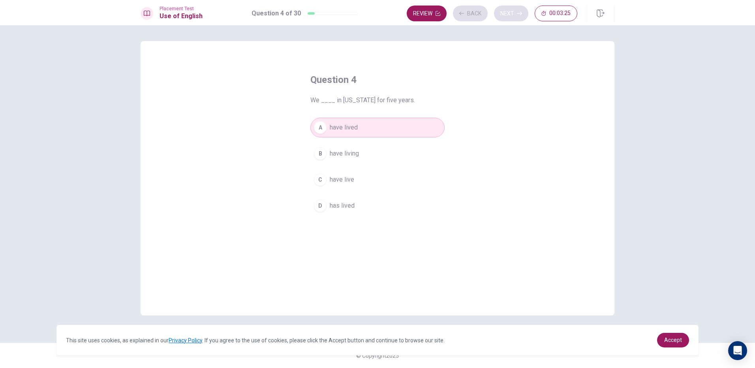
click at [505, 16] on div "Review Back Next 00:03:25" at bounding box center [492, 14] width 171 height 16
click at [505, 16] on div "Review Back Next 00:03:24" at bounding box center [492, 14] width 171 height 16
click at [416, 16] on button "Review" at bounding box center [427, 14] width 40 height 16
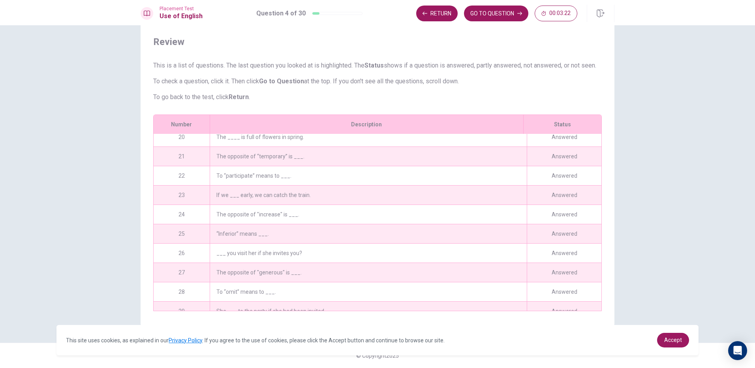
scroll to position [407, 0]
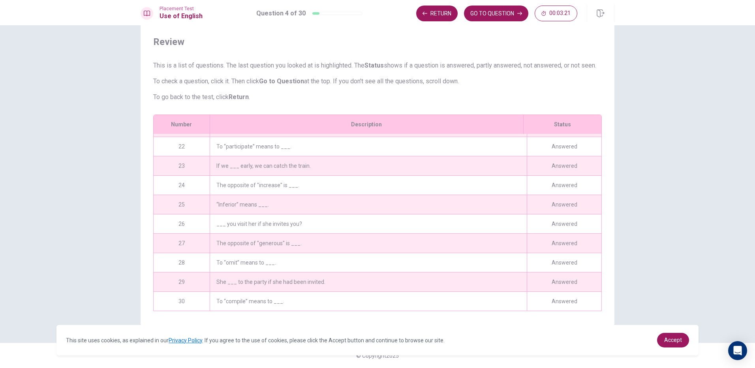
click at [290, 253] on div "To “omit” means to ___." at bounding box center [368, 262] width 317 height 19
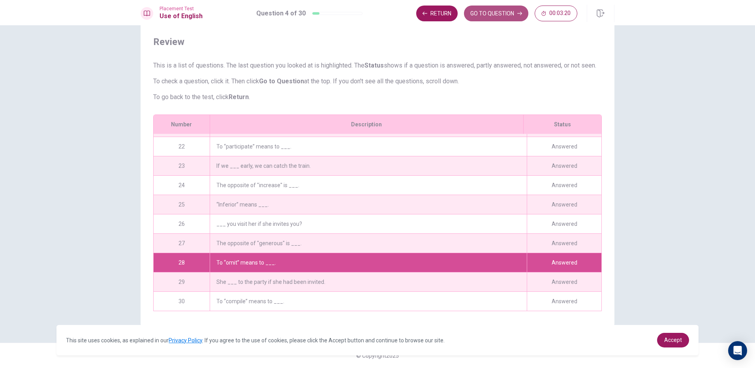
click at [513, 12] on button "GO TO QUESTION" at bounding box center [496, 14] width 64 height 16
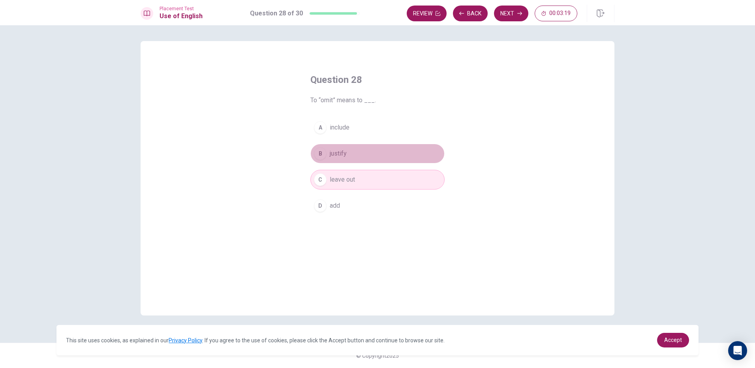
click at [344, 159] on button "B justify" at bounding box center [377, 154] width 134 height 20
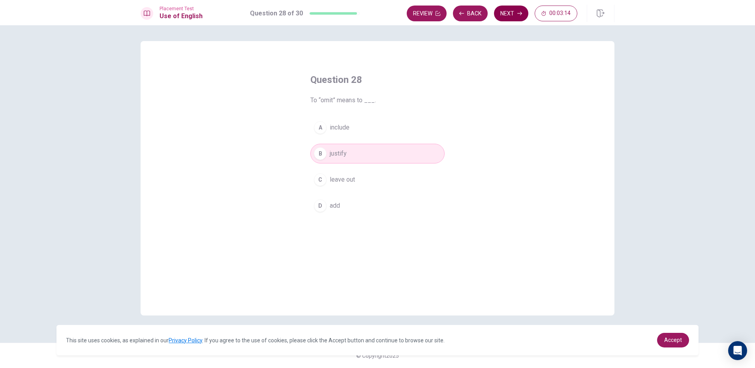
click at [508, 10] on button "Next" at bounding box center [511, 14] width 34 height 16
click at [518, 11] on icon "button" at bounding box center [519, 13] width 5 height 5
click at [515, 13] on button "Next" at bounding box center [511, 14] width 34 height 16
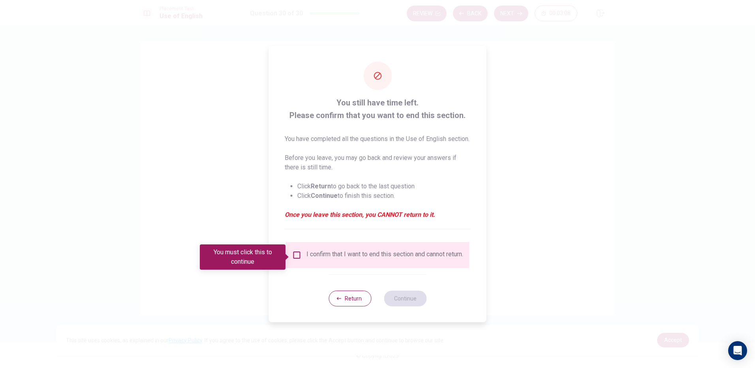
click at [305, 249] on div "I confirm that I want to end this section and cannot return." at bounding box center [378, 255] width 184 height 26
click at [295, 256] on input "You must click this to continue" at bounding box center [296, 254] width 9 height 9
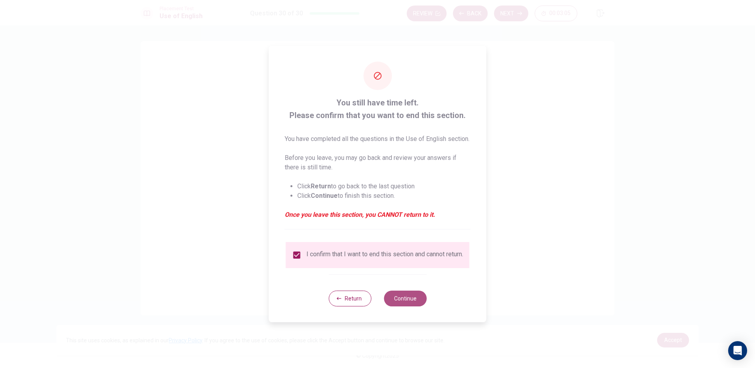
click at [415, 306] on button "Continue" at bounding box center [405, 299] width 43 height 16
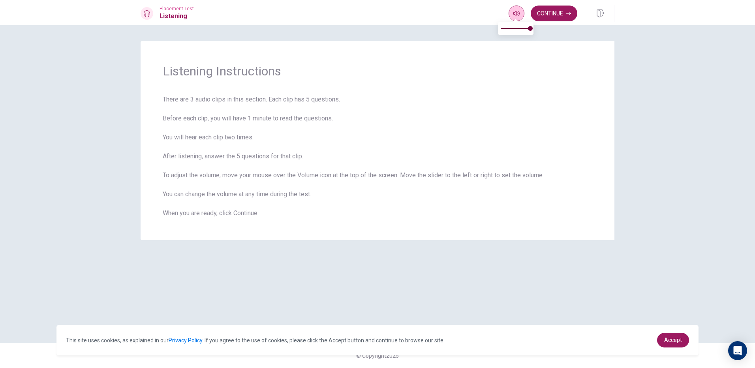
click at [513, 13] on icon "button" at bounding box center [516, 13] width 6 height 6
type input "1"
drag, startPoint x: 530, startPoint y: 28, endPoint x: 551, endPoint y: 24, distance: 21.8
click at [544, 34] on body "This site uses cookies, as explained in our Privacy Policy . If you agree to th…" at bounding box center [377, 184] width 755 height 368
click at [554, 12] on button "Continue" at bounding box center [554, 14] width 47 height 16
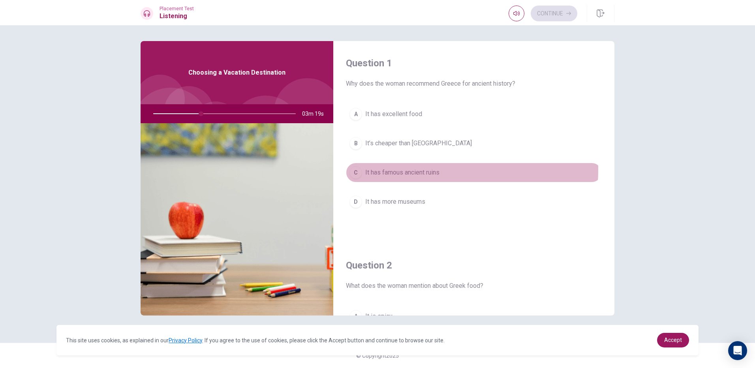
click at [398, 170] on span "It has famous ancient ruins" at bounding box center [402, 172] width 74 height 9
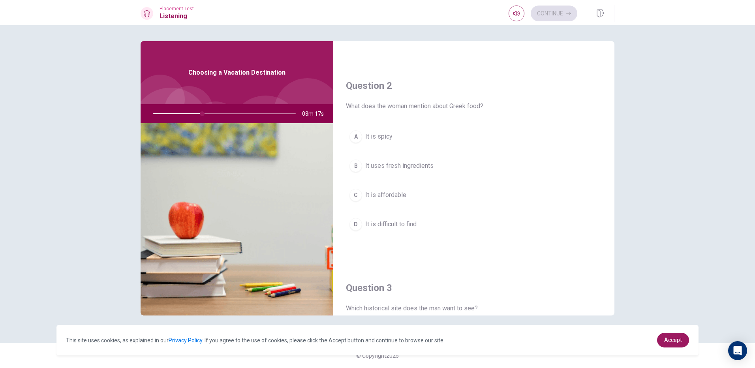
scroll to position [197, 0]
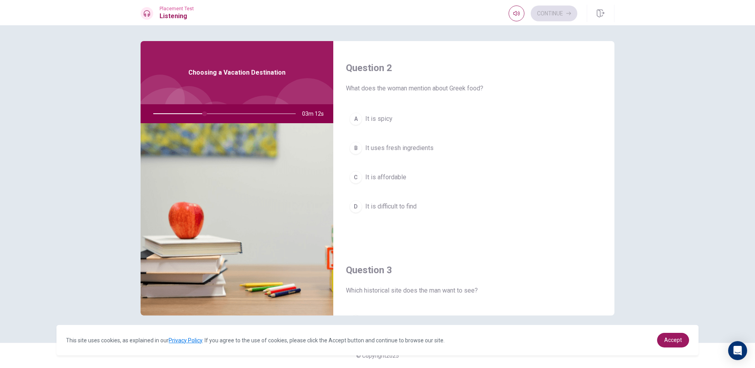
click at [393, 145] on span "It uses fresh ingredients" at bounding box center [399, 147] width 68 height 9
click at [391, 123] on span "The Parthenon" at bounding box center [385, 123] width 40 height 9
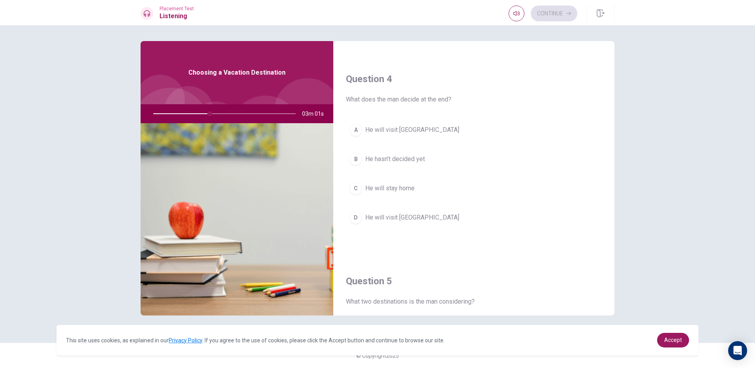
scroll to position [592, 0]
click at [415, 130] on span "He will visit [GEOGRAPHIC_DATA]" at bounding box center [412, 128] width 94 height 9
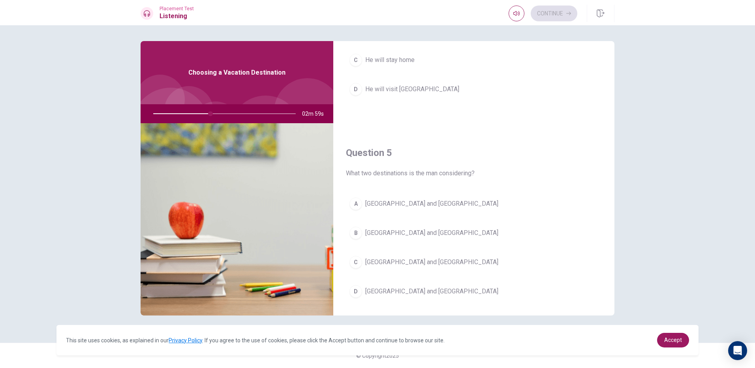
scroll to position [736, 0]
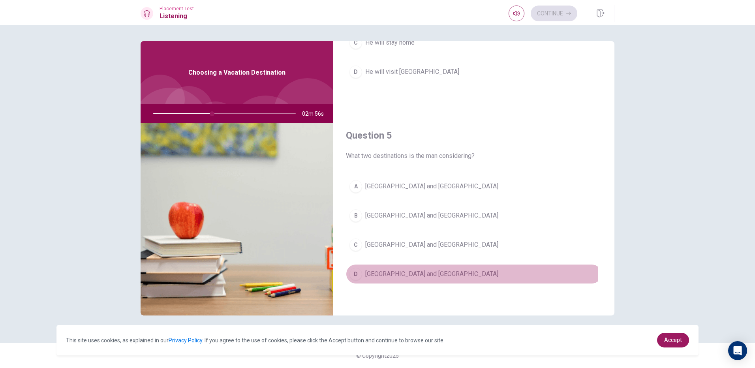
click at [403, 273] on span "[GEOGRAPHIC_DATA] and [GEOGRAPHIC_DATA]" at bounding box center [431, 273] width 133 height 9
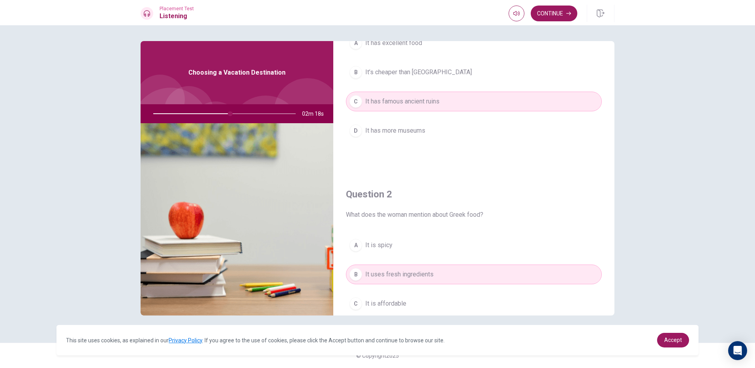
scroll to position [65, 0]
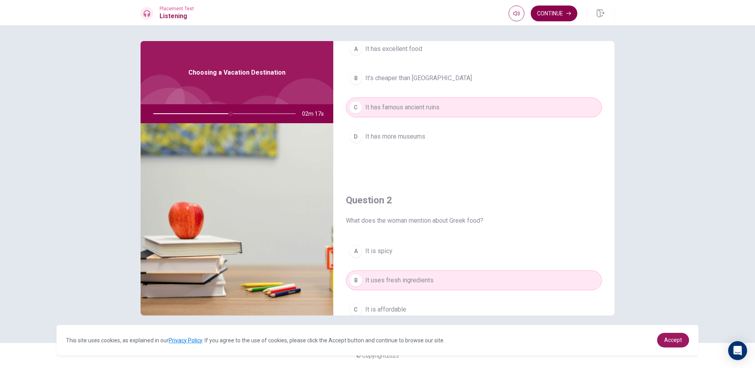
click at [551, 15] on button "Continue" at bounding box center [554, 14] width 47 height 16
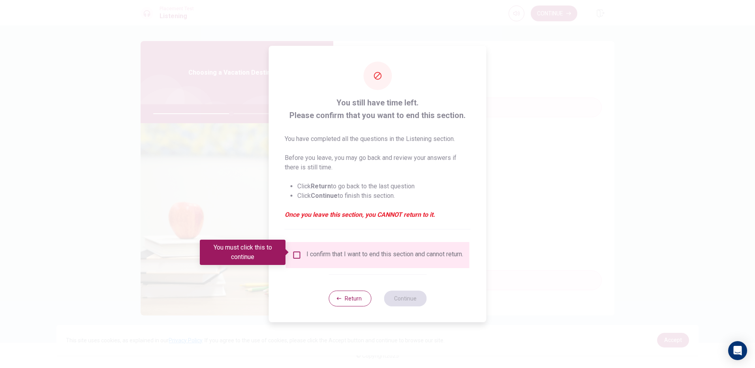
click at [304, 258] on div "I confirm that I want to end this section and cannot return." at bounding box center [377, 254] width 171 height 9
click at [339, 297] on button "Return" at bounding box center [349, 299] width 43 height 16
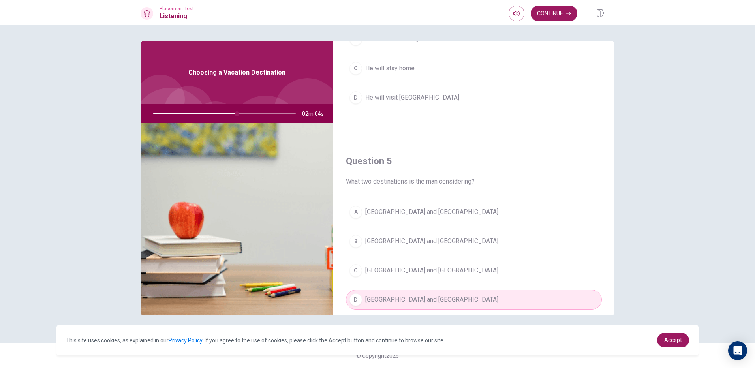
scroll to position [736, 0]
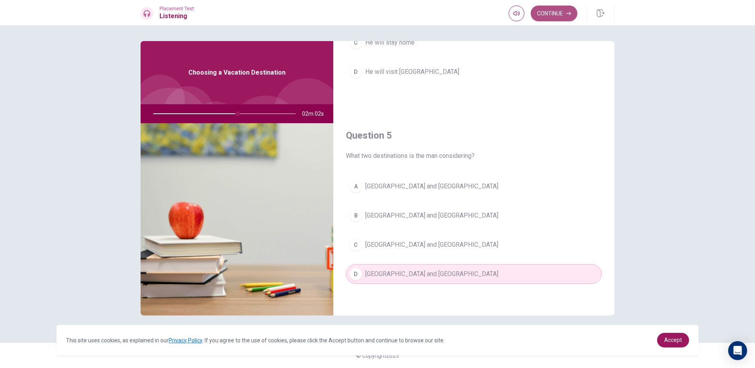
click at [537, 18] on button "Continue" at bounding box center [554, 14] width 47 height 16
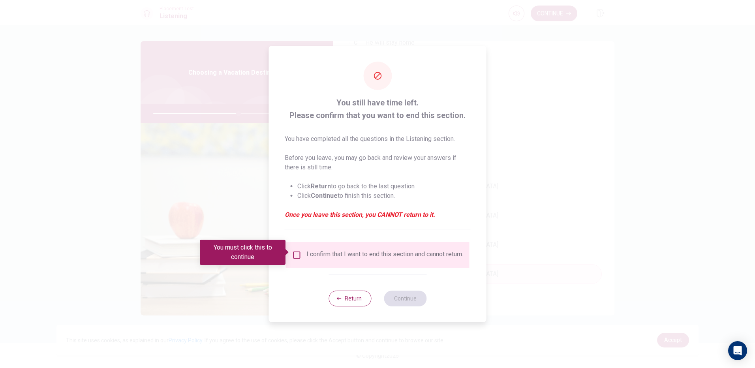
click at [304, 245] on div "I confirm that I want to end this section and cannot return." at bounding box center [378, 255] width 184 height 26
click at [294, 253] on input "You must click this to continue" at bounding box center [296, 254] width 9 height 9
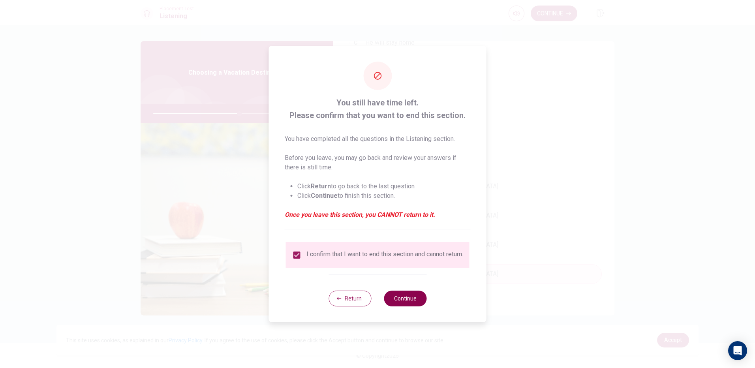
click at [405, 302] on button "Continue" at bounding box center [405, 299] width 43 height 16
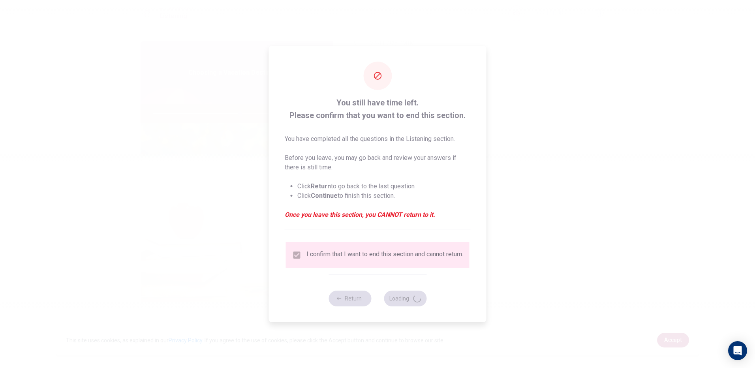
type input "61"
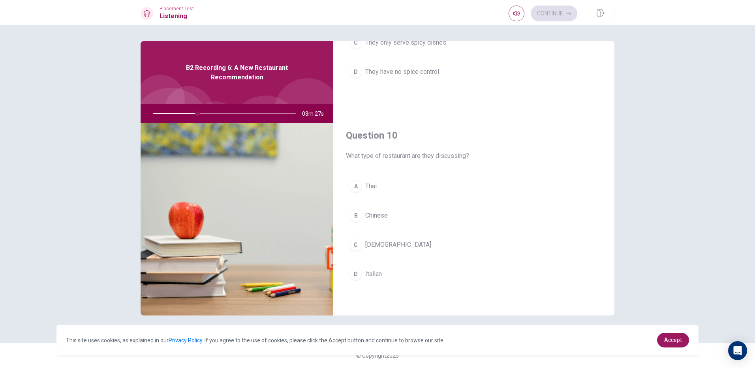
click at [398, 181] on button "A [DEMOGRAPHIC_DATA]" at bounding box center [474, 186] width 256 height 20
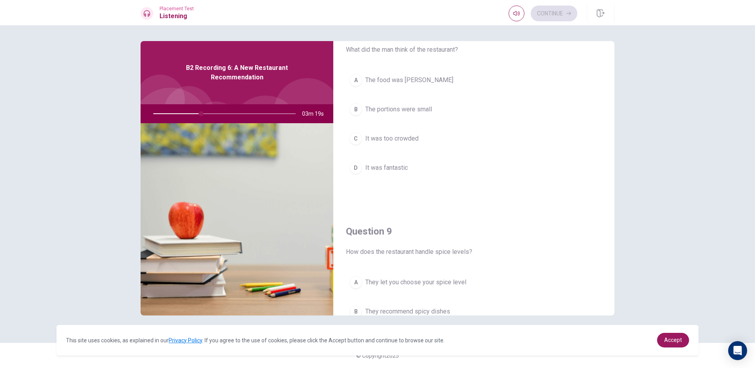
scroll to position [434, 0]
click at [406, 174] on span "It was fantastic" at bounding box center [386, 171] width 43 height 9
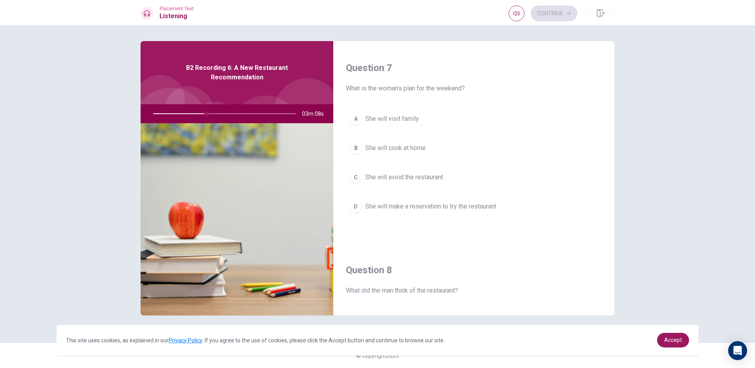
scroll to position [0, 0]
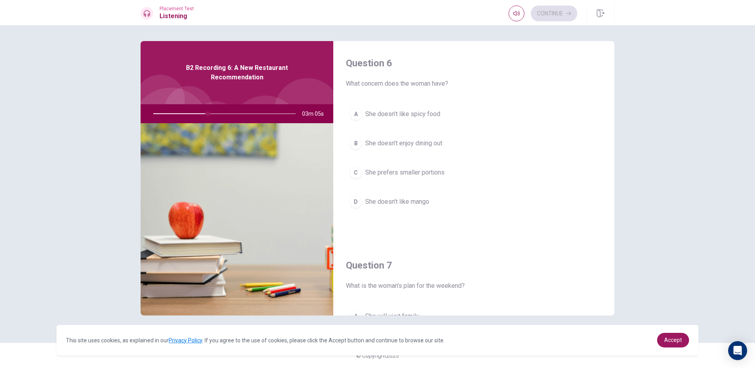
click at [392, 110] on span "She doesn’t like spicy food" at bounding box center [402, 113] width 75 height 9
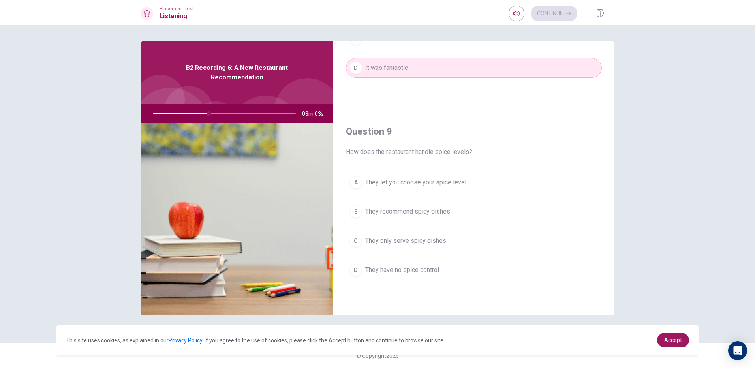
scroll to position [553, 0]
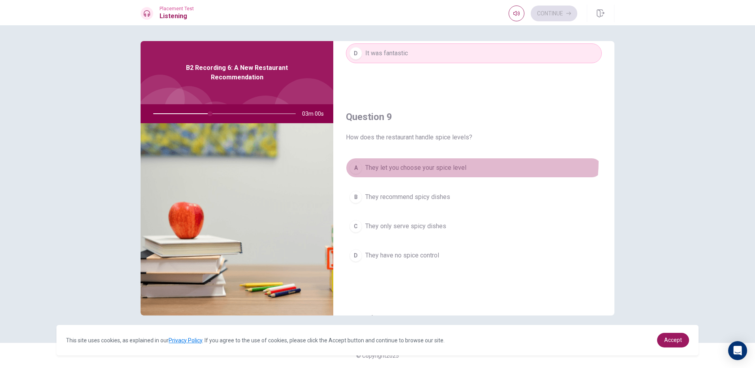
click at [442, 161] on button "A They let you choose your spice level" at bounding box center [474, 168] width 256 height 20
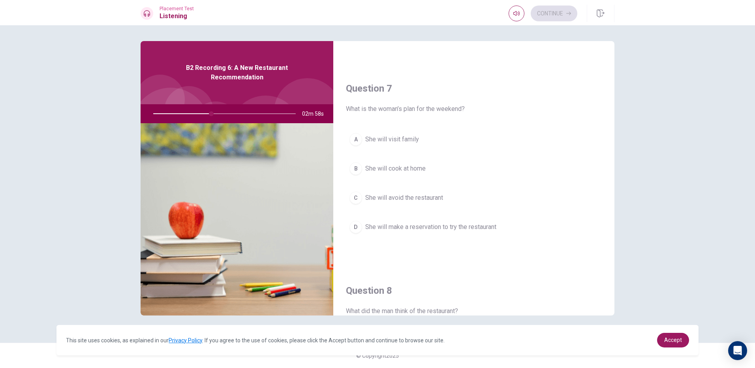
scroll to position [158, 0]
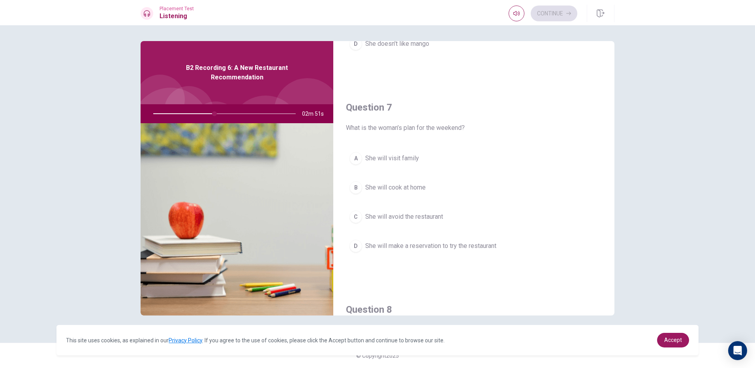
click at [453, 246] on span "She will make a reservation to try the restaurant" at bounding box center [430, 245] width 131 height 9
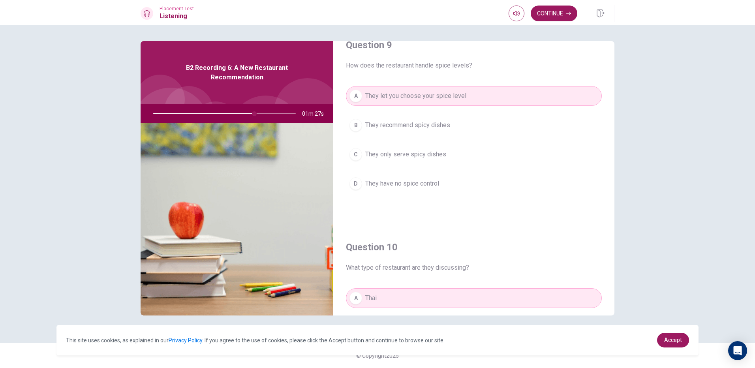
scroll to position [736, 0]
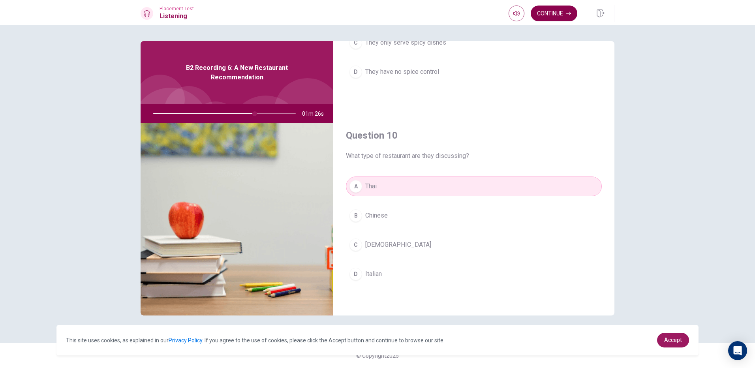
click at [553, 9] on button "Continue" at bounding box center [554, 14] width 47 height 16
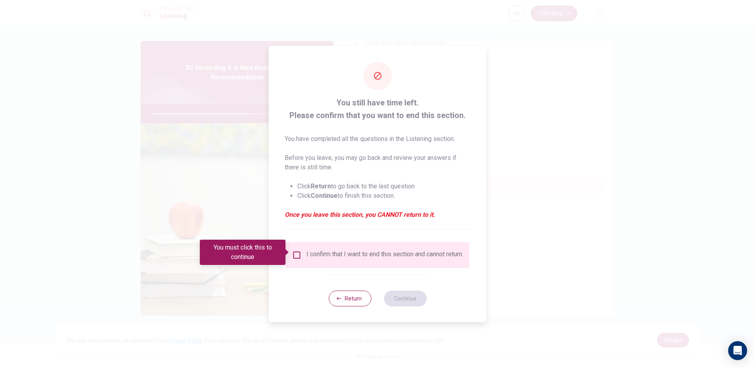
click at [312, 250] on div "I confirm that I want to end this section and cannot return." at bounding box center [384, 254] width 157 height 9
click at [297, 250] on input "You must click this to continue" at bounding box center [296, 254] width 9 height 9
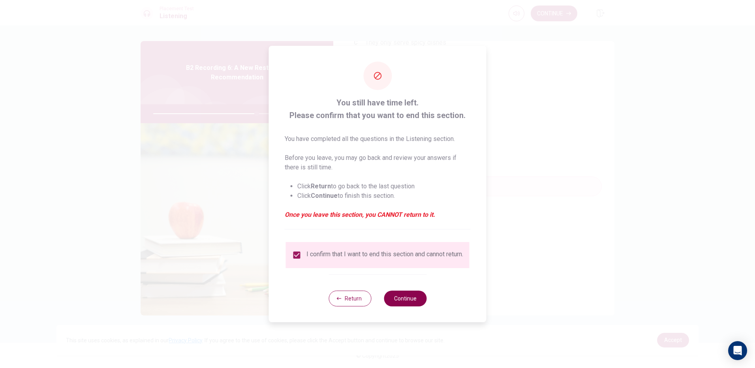
click at [403, 302] on button "Continue" at bounding box center [405, 299] width 43 height 16
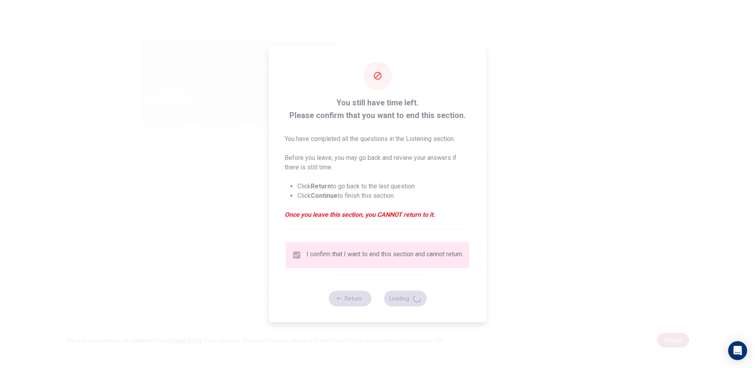
type input "73"
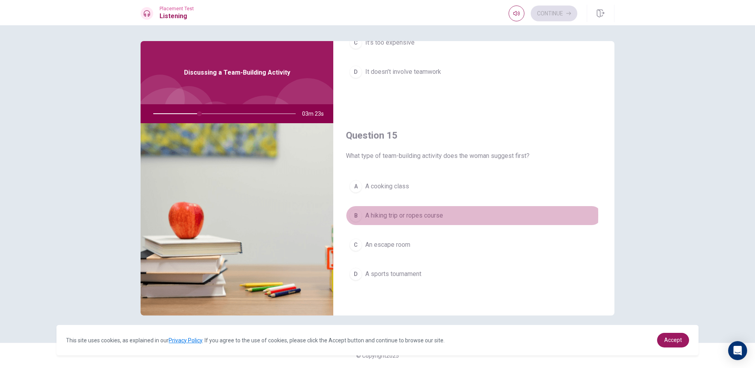
click at [382, 215] on span "A hiking trip or ropes course" at bounding box center [404, 215] width 78 height 9
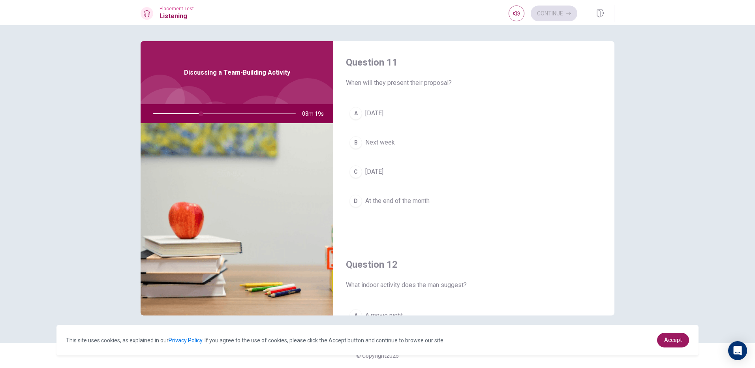
scroll to position [0, 0]
click at [400, 205] on span "At the end of the month" at bounding box center [397, 201] width 64 height 9
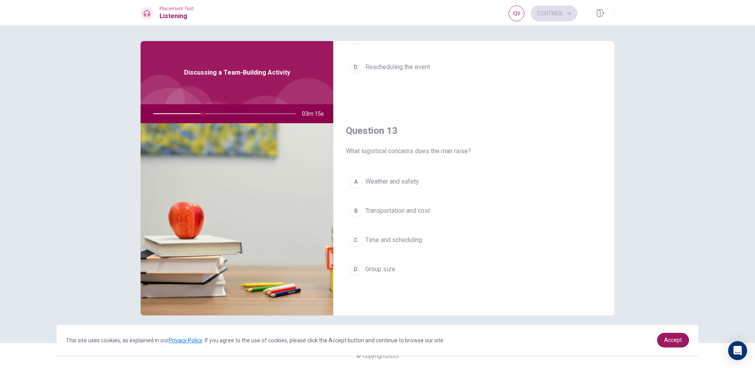
scroll to position [355, 0]
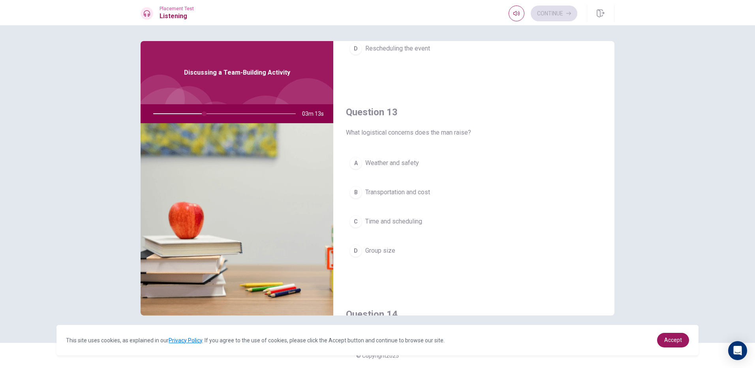
click at [399, 194] on span "Transportation and cost" at bounding box center [397, 192] width 65 height 9
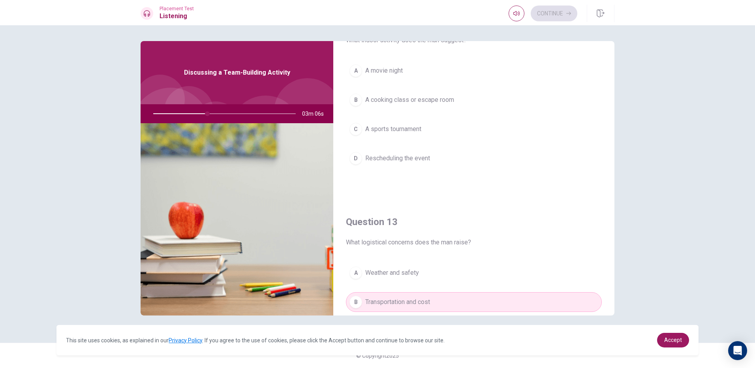
scroll to position [118, 0]
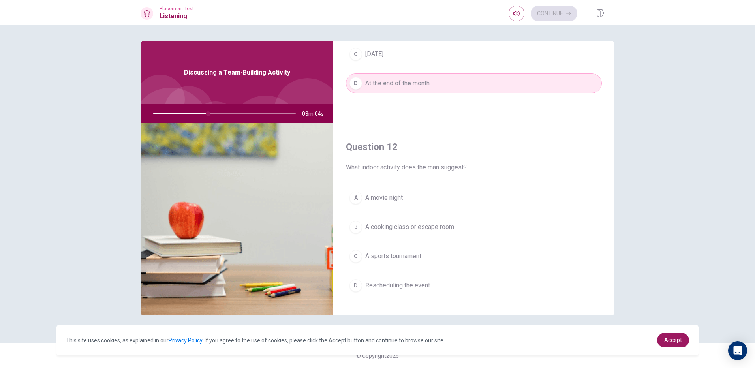
click at [410, 225] on span "A cooking class or escape room" at bounding box center [409, 226] width 89 height 9
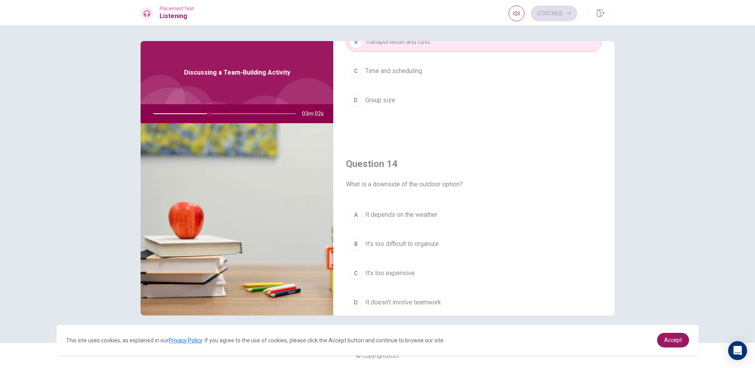
scroll to position [553, 0]
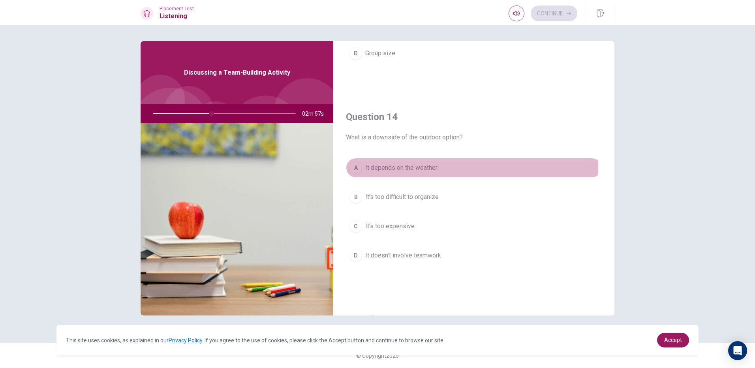
click at [437, 166] on span "It depends on the weather" at bounding box center [401, 167] width 72 height 9
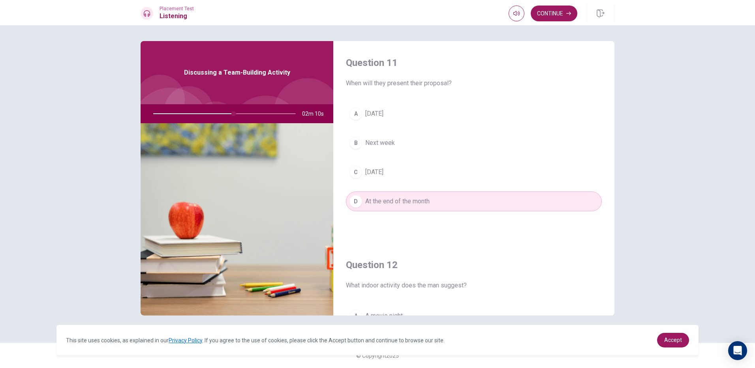
scroll to position [0, 0]
click at [402, 145] on button "B Next week" at bounding box center [474, 143] width 256 height 20
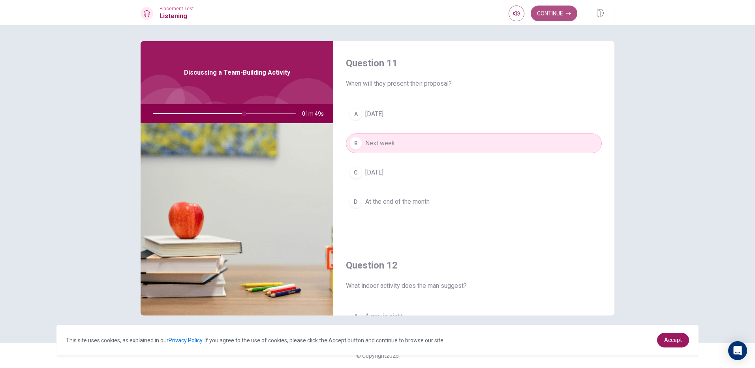
click at [546, 14] on button "Continue" at bounding box center [554, 14] width 47 height 16
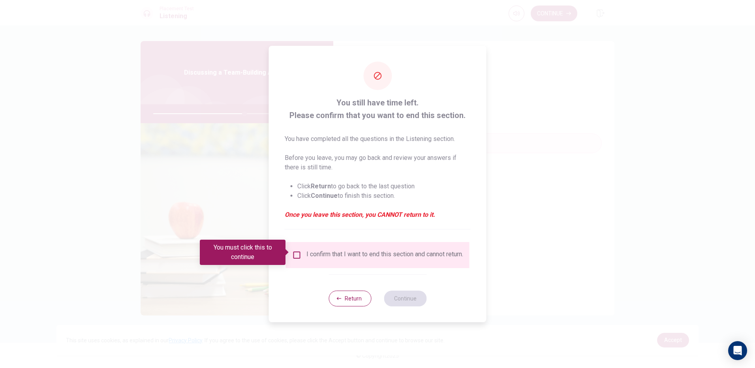
click at [306, 247] on div "I confirm that I want to end this section and cannot return." at bounding box center [378, 255] width 184 height 26
click at [308, 250] on div "I confirm that I want to end this section and cannot return." at bounding box center [384, 254] width 157 height 9
click at [299, 252] on input "You must click this to continue" at bounding box center [296, 254] width 9 height 9
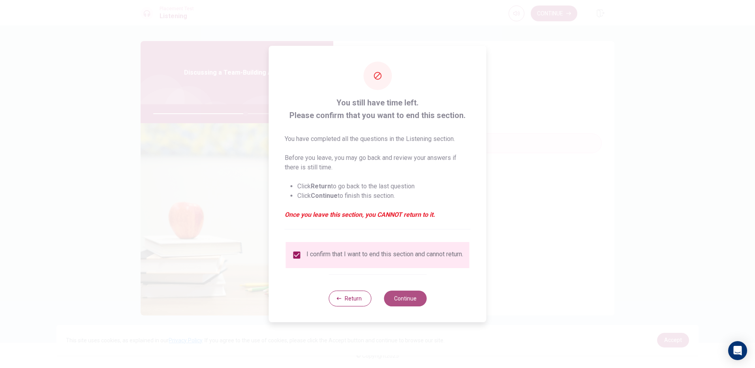
click at [404, 304] on button "Continue" at bounding box center [405, 299] width 43 height 16
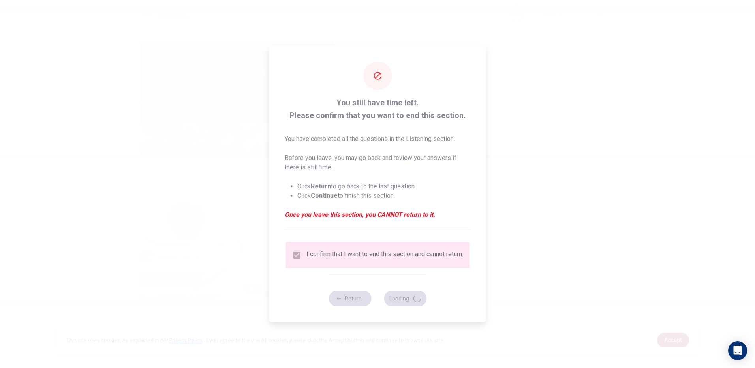
type input "66"
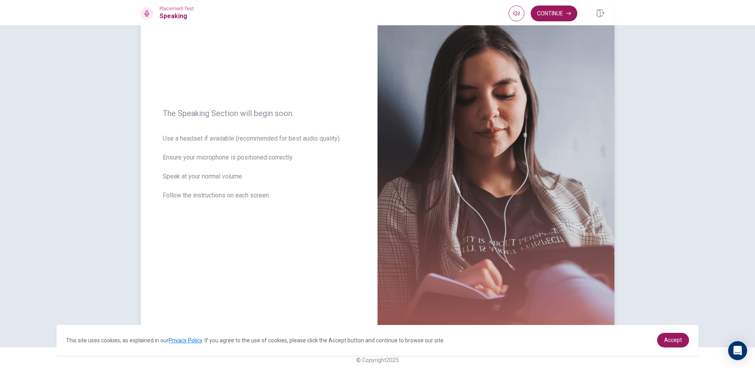
scroll to position [58, 0]
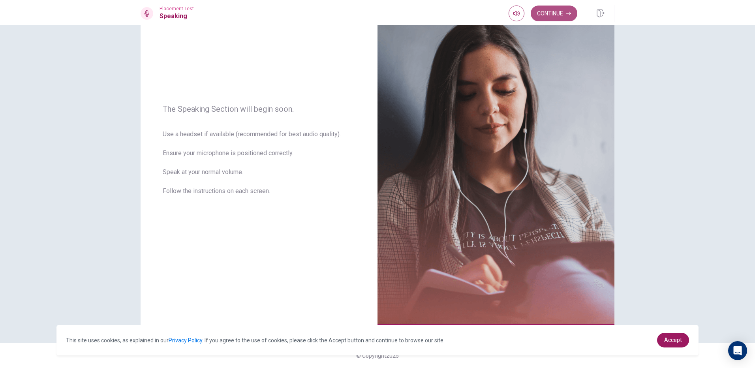
click at [557, 9] on button "Continue" at bounding box center [554, 14] width 47 height 16
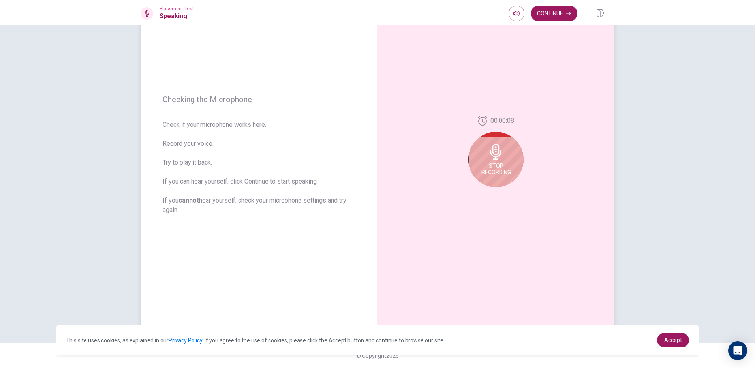
click at [493, 158] on icon at bounding box center [495, 152] width 11 height 16
click at [493, 151] on icon at bounding box center [498, 154] width 16 height 16
click at [503, 193] on icon "Play Audio" at bounding box center [505, 193] width 4 height 5
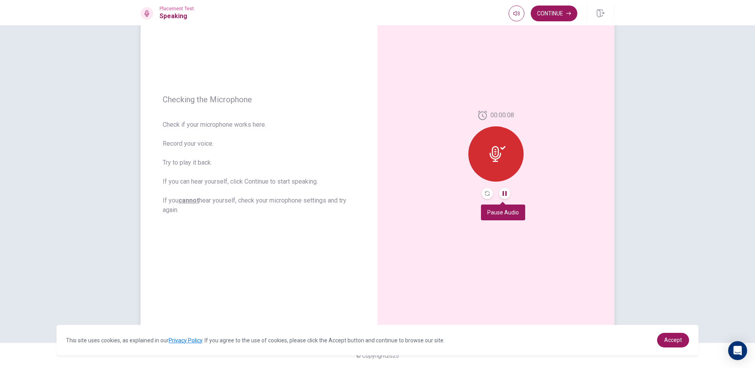
click at [503, 193] on icon "Pause Audio" at bounding box center [505, 193] width 4 height 5
click at [485, 191] on icon "Record Again" at bounding box center [487, 193] width 5 height 5
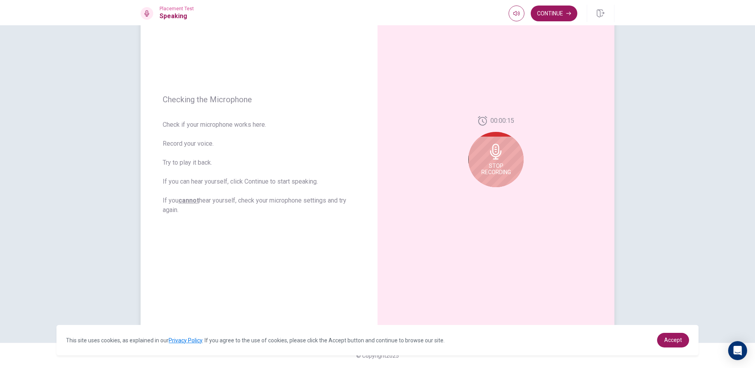
click at [493, 163] on span "Stop Recording" at bounding box center [496, 169] width 30 height 13
click at [505, 195] on button "Play Audio" at bounding box center [504, 193] width 11 height 11
click at [503, 193] on icon "Play Audio" at bounding box center [505, 193] width 4 height 5
click at [482, 196] on div at bounding box center [496, 193] width 28 height 11
click at [487, 192] on icon "Record Again" at bounding box center [487, 193] width 5 height 5
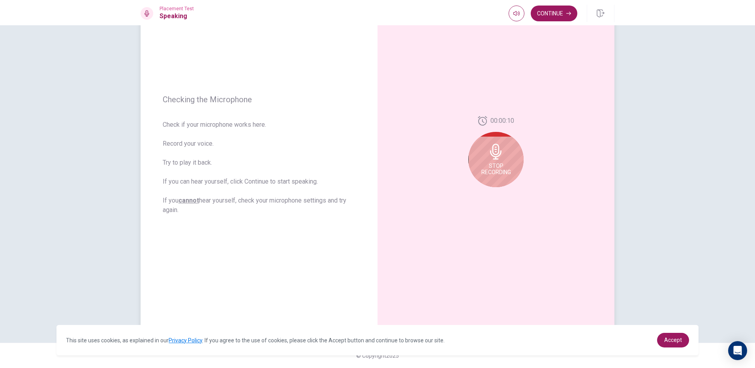
click at [496, 177] on div "Stop Recording" at bounding box center [495, 159] width 55 height 55
click at [506, 194] on button "Play Audio" at bounding box center [504, 193] width 11 height 11
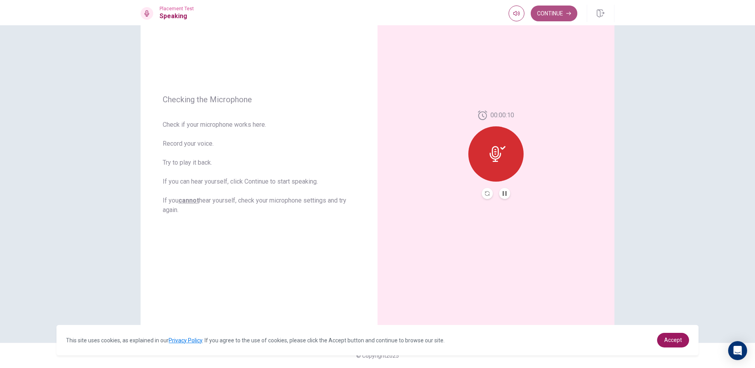
click at [546, 14] on button "Continue" at bounding box center [554, 14] width 47 height 16
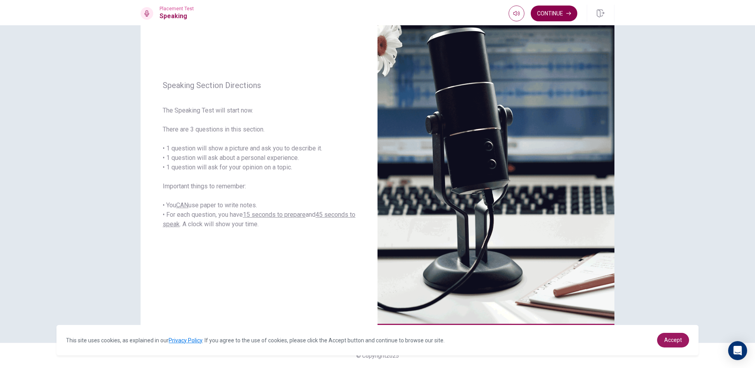
click at [553, 14] on button "Continue" at bounding box center [554, 14] width 47 height 16
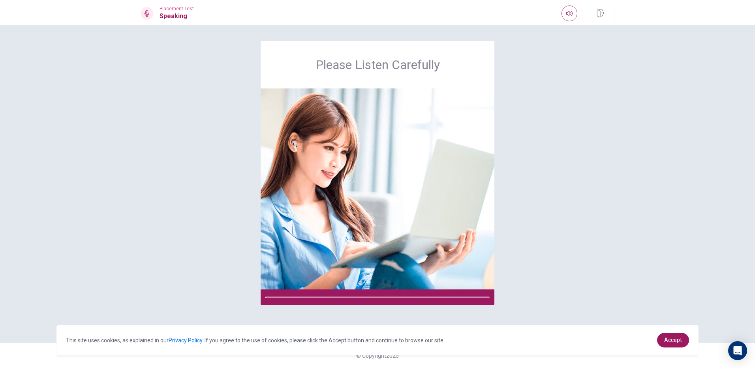
scroll to position [0, 0]
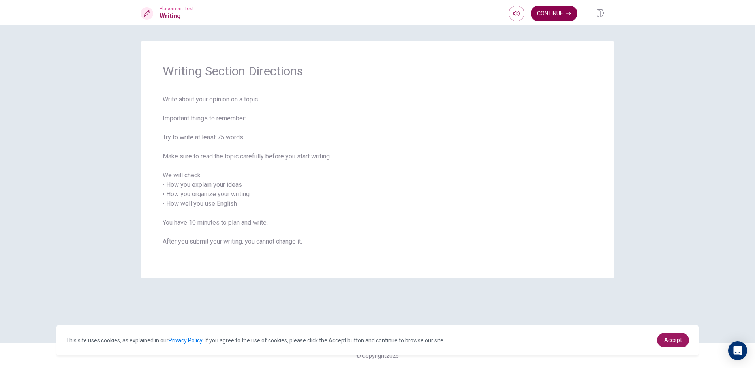
click at [560, 15] on button "Continue" at bounding box center [554, 14] width 47 height 16
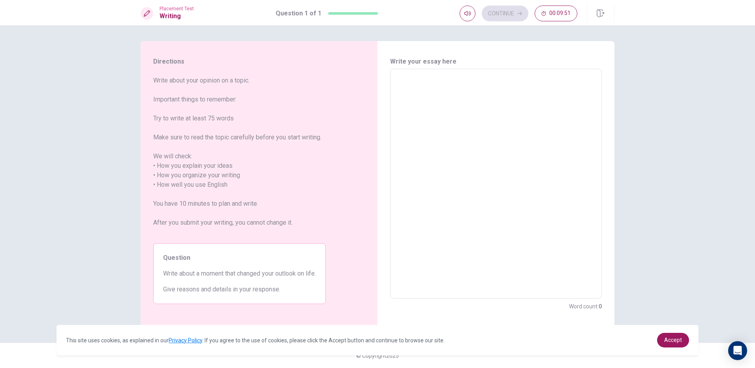
click at [416, 71] on div "x ​" at bounding box center [496, 184] width 212 height 230
type textarea "A"
type textarea "x"
type textarea "Ap"
type textarea "x"
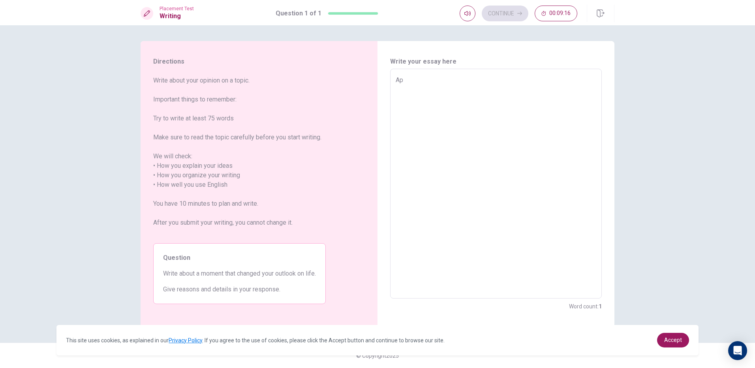
type textarea "Apr"
type textarea "x"
type textarea "Ap"
type textarea "x"
type textarea "App"
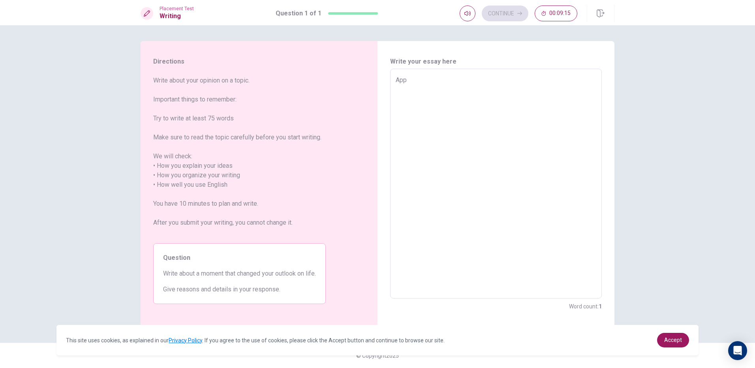
type textarea "x"
type textarea "Appr"
type textarea "x"
type textarea "Appro"
type textarea "x"
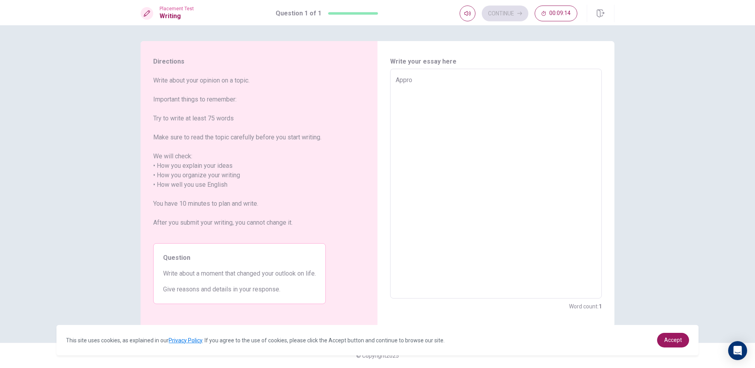
type textarea "Approx"
type textarea "x"
type textarea "Approxi"
type textarea "x"
type textarea "Approxim"
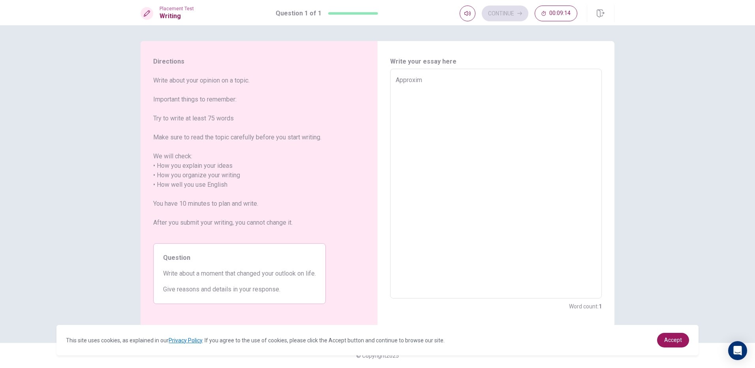
type textarea "x"
type textarea "Approxima"
type textarea "x"
type textarea "Approximat"
type textarea "x"
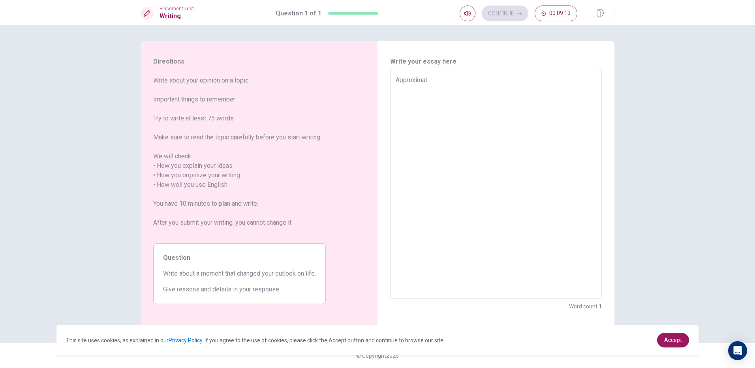
type textarea "Approximate"
type textarea "x"
type textarea "Approximatel"
type textarea "x"
type textarea "Approximately"
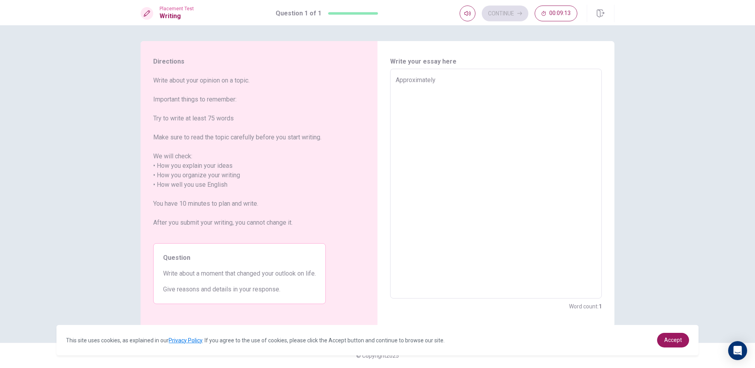
type textarea "x"
type textarea "Approximately"
type textarea "x"
type textarea "Approximately t"
type textarea "x"
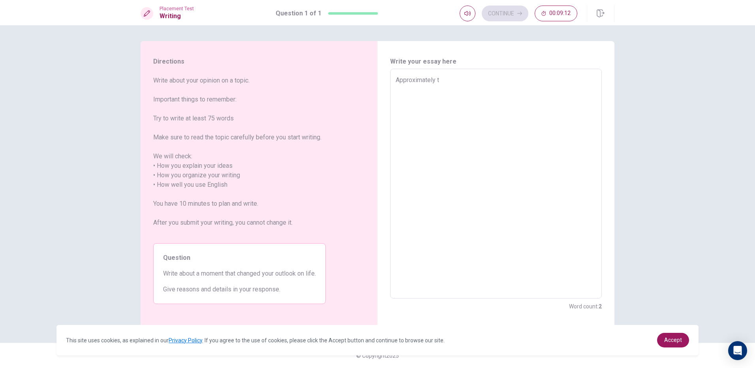
type textarea "Approximately tw"
type textarea "x"
type textarea "Approximately two"
type textarea "x"
type textarea "Approximately two"
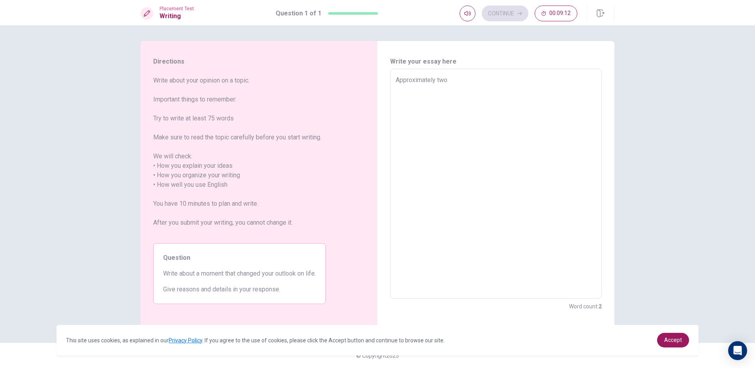
type textarea "x"
type textarea "Approximately two m"
type textarea "x"
type textarea "Approximately two mo"
type textarea "x"
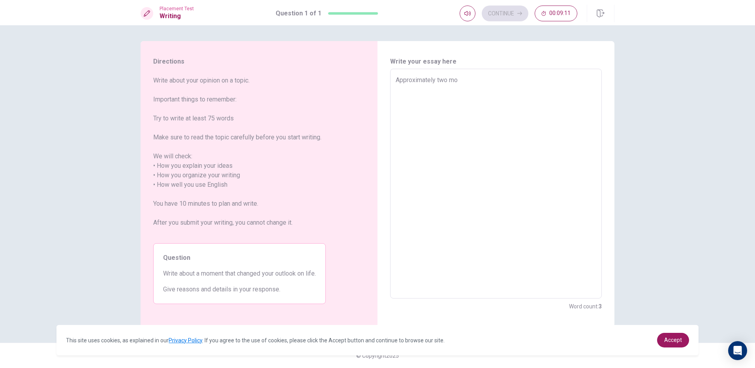
type textarea "Approximately two mon"
type textarea "x"
type textarea "Approximately two mont"
type textarea "x"
type textarea "Approximately two month"
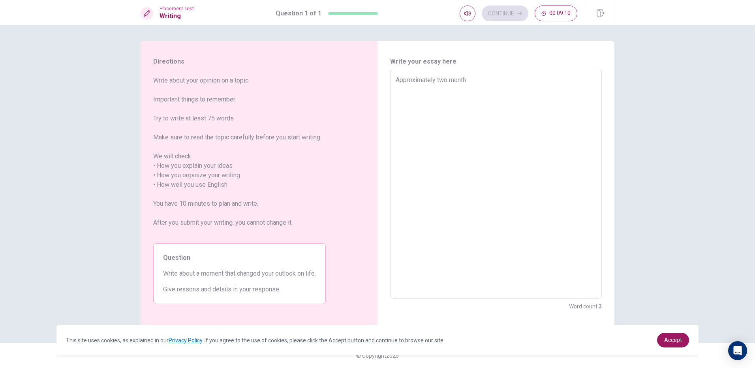
type textarea "x"
type textarea "Approximately two months"
type textarea "x"
type textarea "Approximately two months"
type textarea "x"
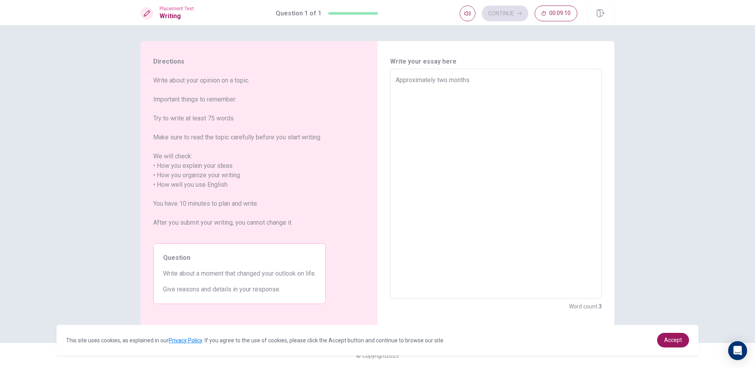
type textarea "Approximately two months a"
type textarea "x"
type textarea "Approximately two months ag"
type textarea "x"
type textarea "Approximately [DATE]"
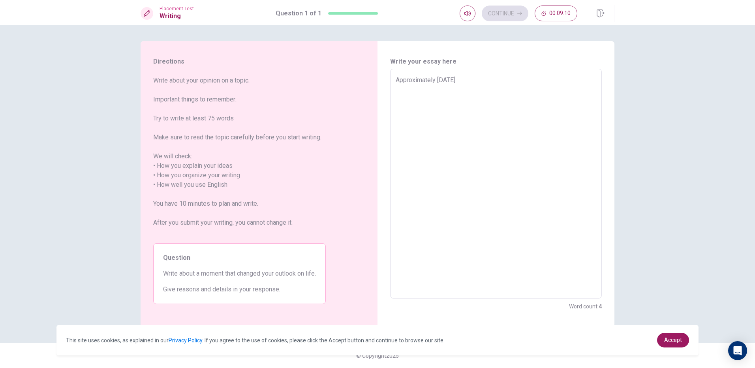
type textarea "x"
type textarea "Approximately [DATE]"
type textarea "x"
type textarea "Approximately [DATE]"
type textarea "x"
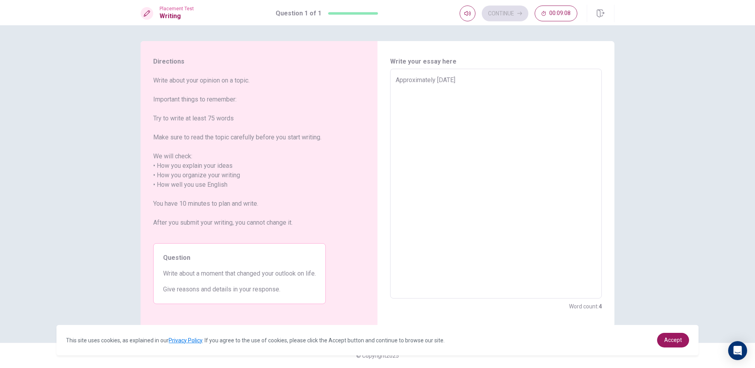
type textarea "Approximately [DATE],"
type textarea "x"
type textarea "Approximately [DATE],"
type textarea "x"
type textarea "Approximately [DATE], w"
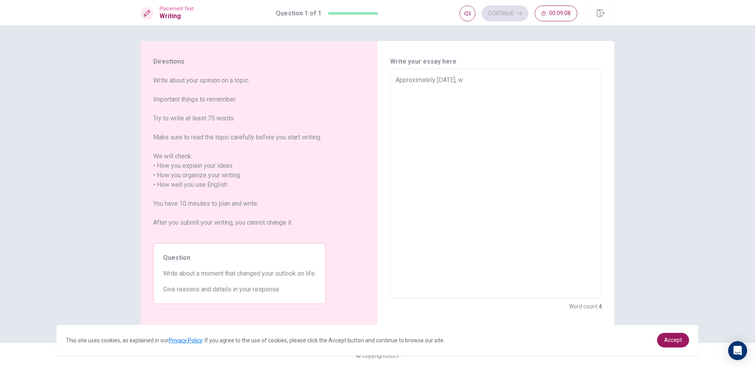
type textarea "x"
type textarea "Approximately [DATE], wh"
type textarea "x"
type textarea "Approximately [DATE], whe"
type textarea "x"
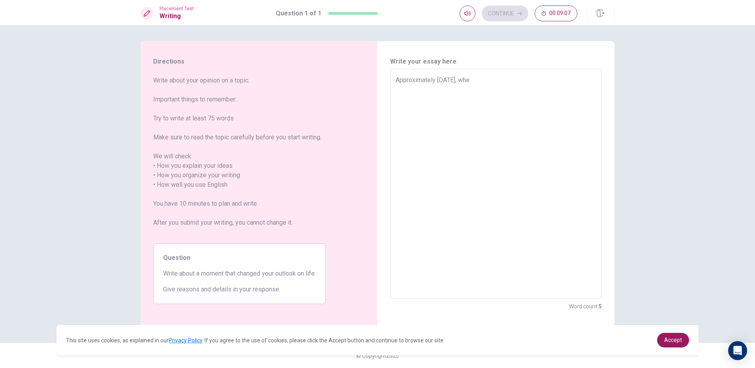
type textarea "Approximately [DATE], when"
type textarea "x"
type textarea "Approximately [DATE], whe"
type textarea "x"
type textarea "Approximately [DATE], wh"
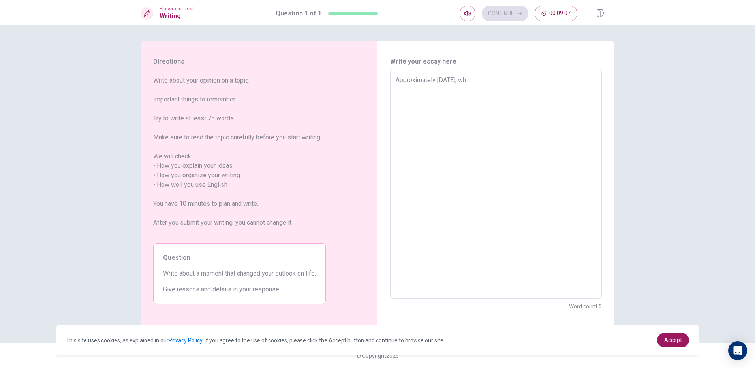
type textarea "x"
type textarea "Approximately [DATE], w"
type textarea "x"
type textarea "Approximately [DATE],"
type textarea "x"
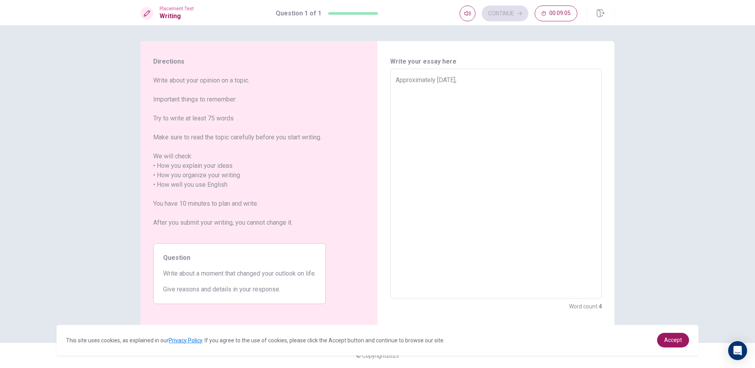
type textarea "Approximately [DATE], I"
type textarea "x"
type textarea "Approximately [DATE], I"
type textarea "x"
type textarea "Approximately [DATE], I d"
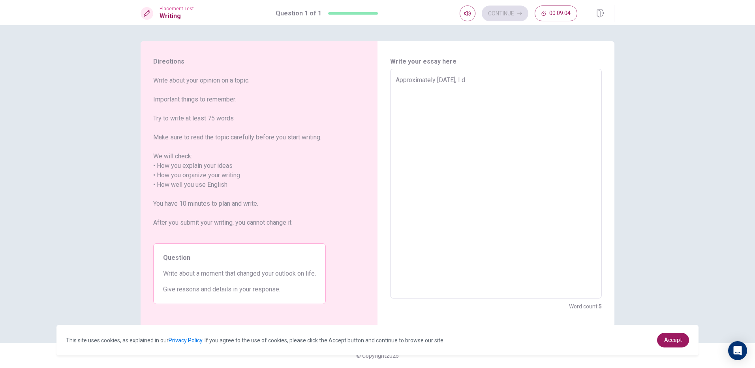
type textarea "x"
type textarea "Approximately [DATE], I de"
type textarea "x"
type textarea "Approximately [DATE], I dei"
type textarea "x"
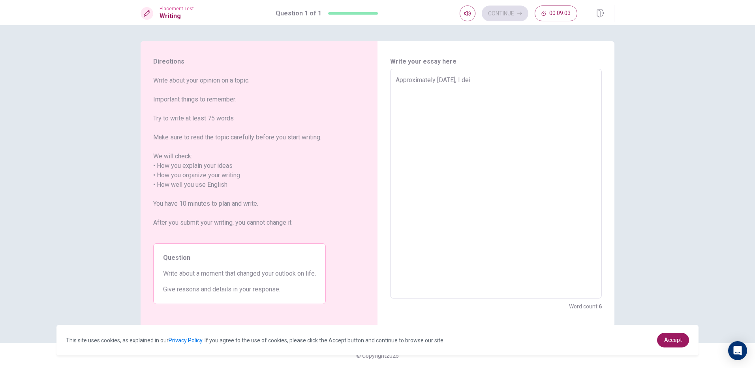
type textarea "Approximately [DATE], I de"
type textarea "x"
type textarea "Approximately [DATE], I dec"
type textarea "x"
type textarea "Approximately [DATE], I deci"
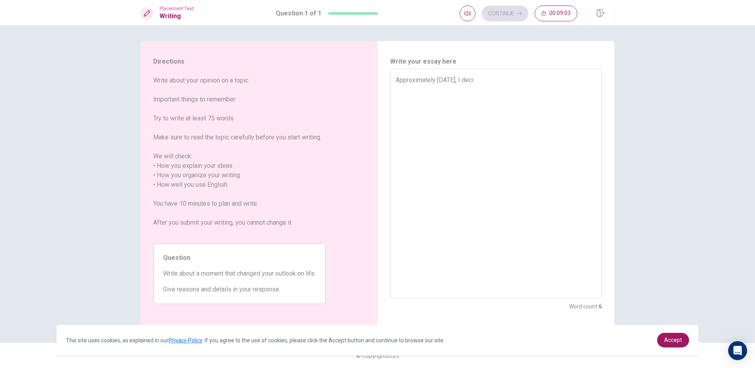
type textarea "x"
type textarea "Approximately [DATE], I decis"
type textarea "x"
type textarea "Approximately [DATE], I decisi"
type textarea "x"
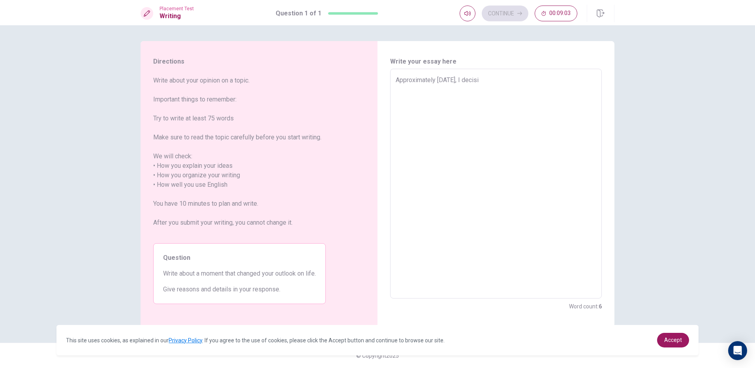
type textarea "Approximately [DATE], I decisio"
type textarea "x"
type textarea "Approximately [DATE], I decision"
type textarea "x"
type textarea "Approximately [DATE], I decision"
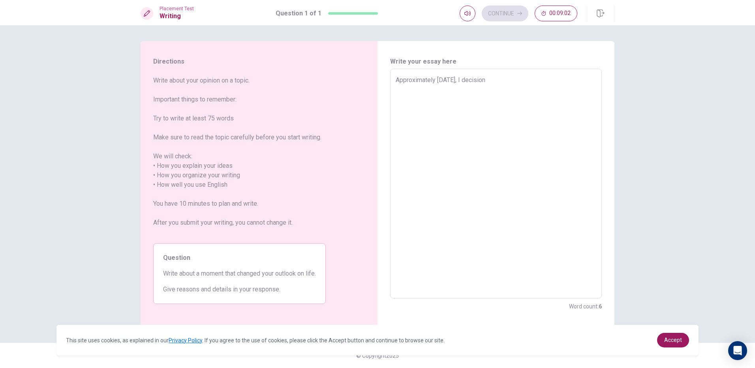
type textarea "x"
type textarea "Approximately [DATE], I decision"
type textarea "x"
type textarea "Approximately [DATE], I decisio"
type textarea "x"
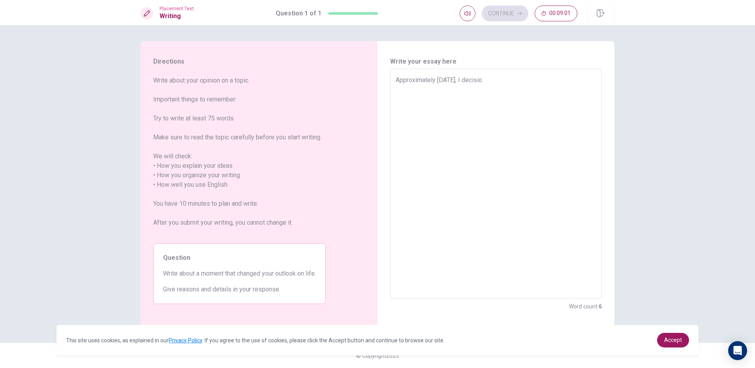
type textarea "Approximately [DATE], I decisi"
type textarea "x"
type textarea "Approximately [DATE], I decis"
type textarea "x"
type textarea "Approximately [DATE], I deci"
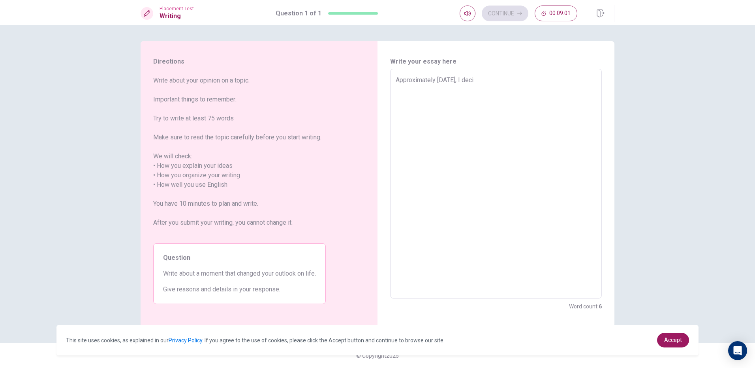
type textarea "x"
type textarea "Approximately [DATE], I dec"
type textarea "x"
type textarea "Approximately [DATE], I de"
type textarea "x"
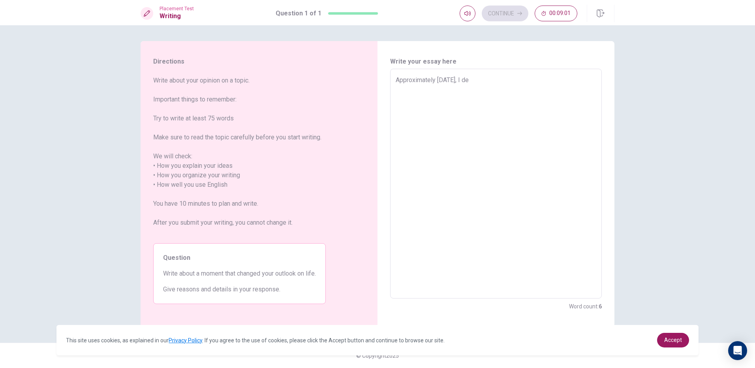
type textarea "Approximately [DATE], I d"
type textarea "x"
type textarea "Approximately [DATE], I"
type textarea "x"
type textarea "Approximately [DATE], I"
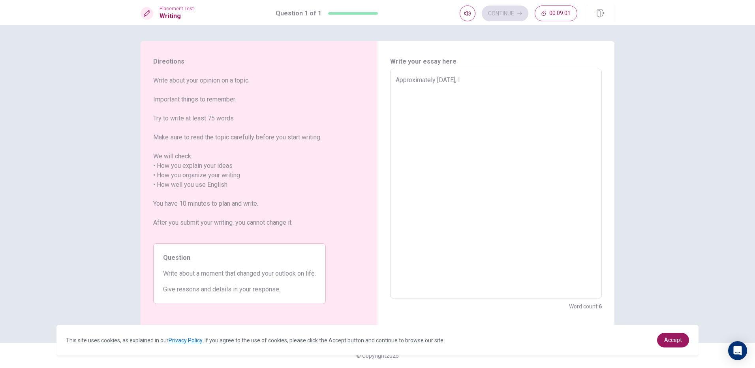
type textarea "x"
type textarea "Approximately [DATE],"
type textarea "x"
type textarea "Approximately [DATE],"
type textarea "x"
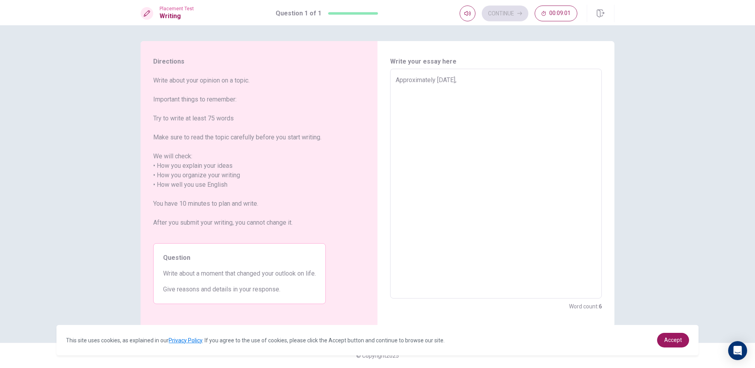
type textarea "Approximately [DATE]"
type textarea "x"
type textarea "Approximately two months ag"
type textarea "x"
type textarea "Approximately two months a"
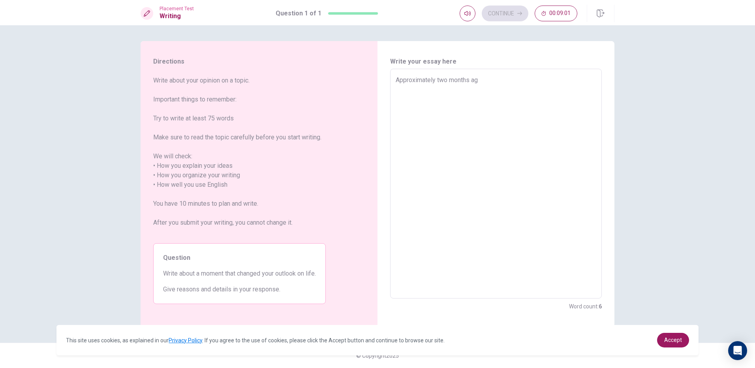
type textarea "x"
type textarea "Approximately two months"
type textarea "x"
type textarea "Approximately two months"
type textarea "x"
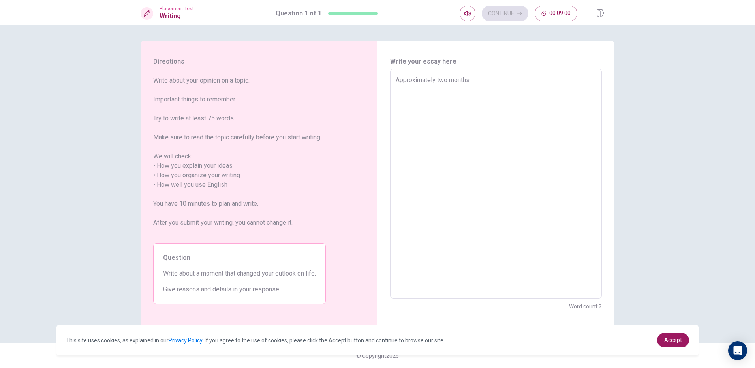
type textarea "Approximately two months"
type textarea "x"
type textarea "Approximately two months a"
type textarea "x"
type textarea "Approximately two months ag"
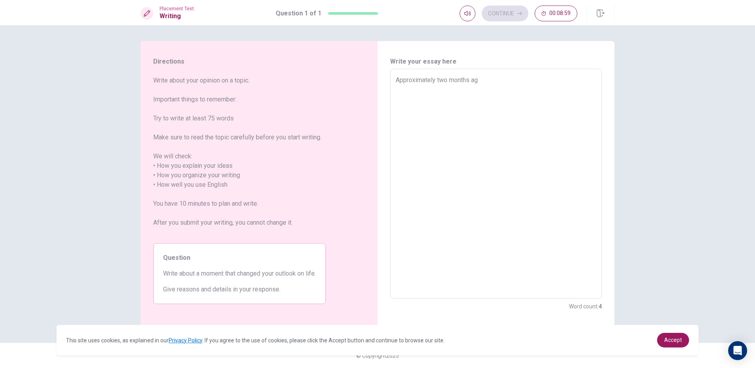
type textarea "x"
type textarea "Approximately [DATE]"
type textarea "x"
type textarea "Approximately [DATE],"
type textarea "x"
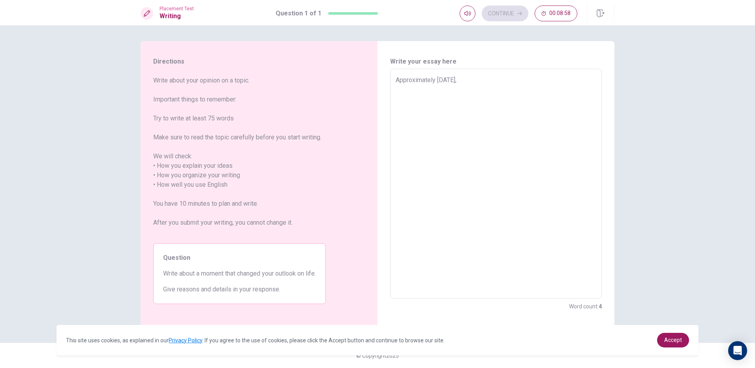
type textarea "Approximately [DATE],"
type textarea "x"
type textarea "Approximately [DATE], I"
type textarea "x"
type textarea "Approximately [DATE], I"
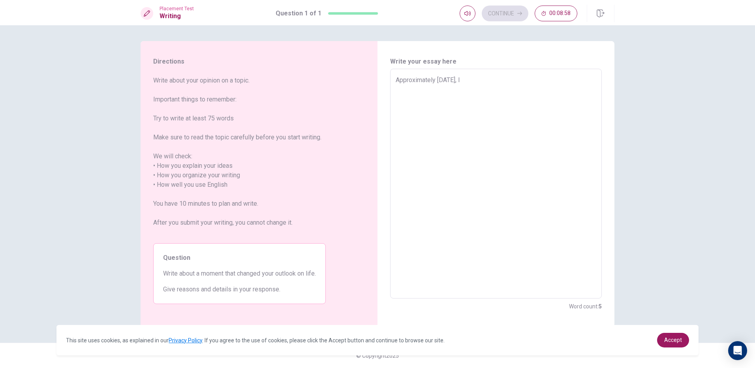
type textarea "x"
type textarea "Approximately [DATE], I a"
type textarea "x"
type textarea "Approximately [DATE], I a"
type textarea "x"
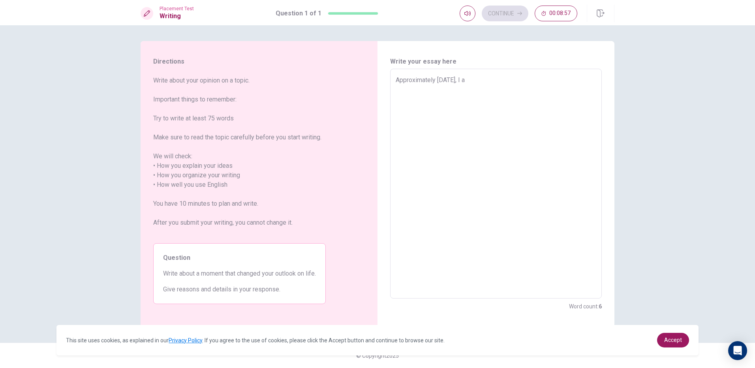
type textarea "Approximately [DATE], I a"
type textarea "x"
type textarea "Approximately [DATE], I"
type textarea "x"
type textarea "Approximately [DATE], I m"
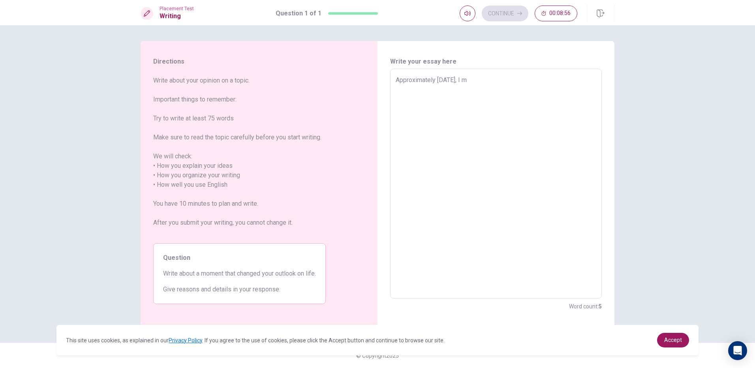
type textarea "x"
type textarea "Approximately [DATE], I ma"
type textarea "x"
type textarea "Approximately [DATE], I mae"
type textarea "x"
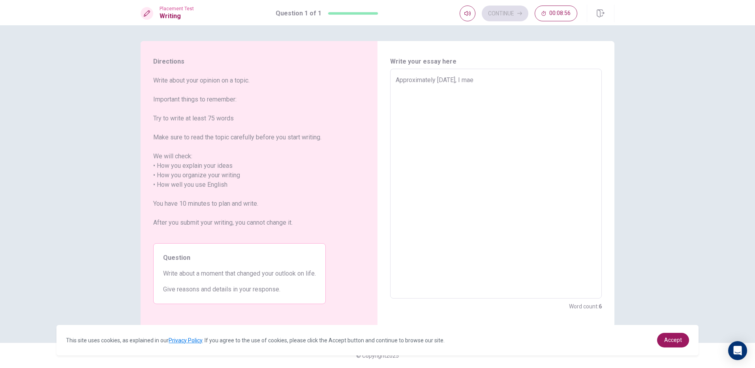
type textarea "Approximately [DATE], I mae"
type textarea "x"
type textarea "Approximately [DATE], I mae a"
type textarea "x"
type textarea "Approximately [DATE], I mae"
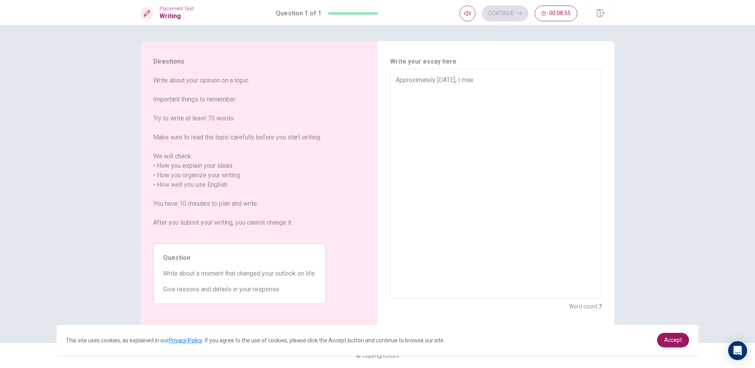
type textarea "x"
type textarea "Approximately [DATE], I mae"
type textarea "x"
type textarea "Approximately [DATE], I ma"
type textarea "x"
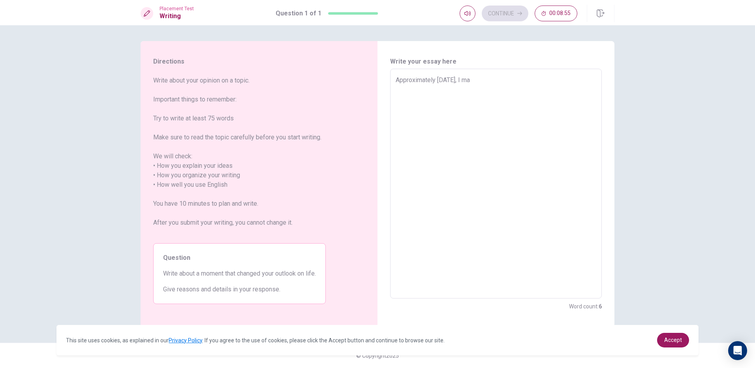
type textarea "Approximately [DATE], I mad"
type textarea "x"
type textarea "Approximately [DATE], I made"
type textarea "x"
type textarea "Approximately [DATE], I made"
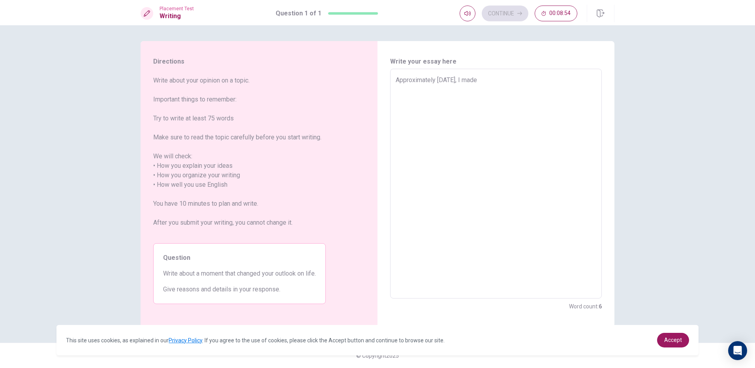
type textarea "x"
type textarea "Approximately [DATE], I made a"
type textarea "x"
type textarea "Approximately [DATE], I made a"
type textarea "x"
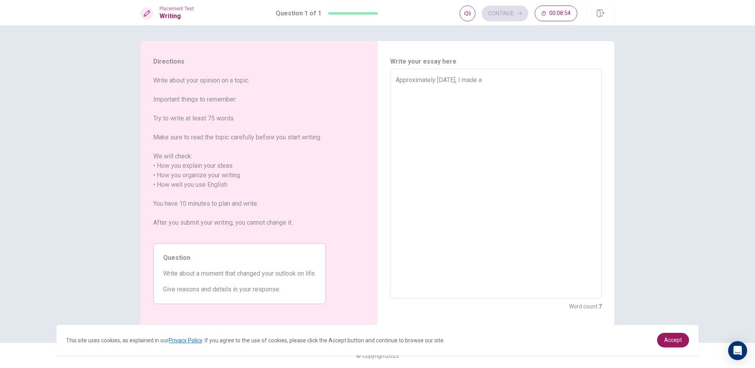
type textarea "Approximately [DATE], I made a d"
type textarea "x"
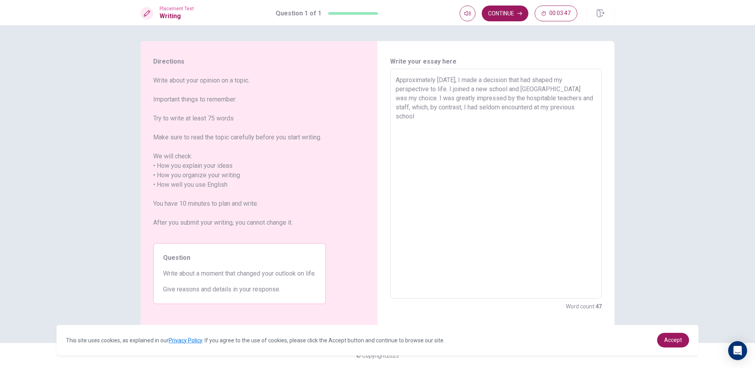
click at [586, 97] on textarea "Approximately [DATE], I made a decision that had shaped my perspective to life.…" at bounding box center [496, 183] width 201 height 217
click at [589, 108] on textarea "Approximately [DATE], I made a decision that had shaped my perspective to life.…" at bounding box center [496, 183] width 201 height 217
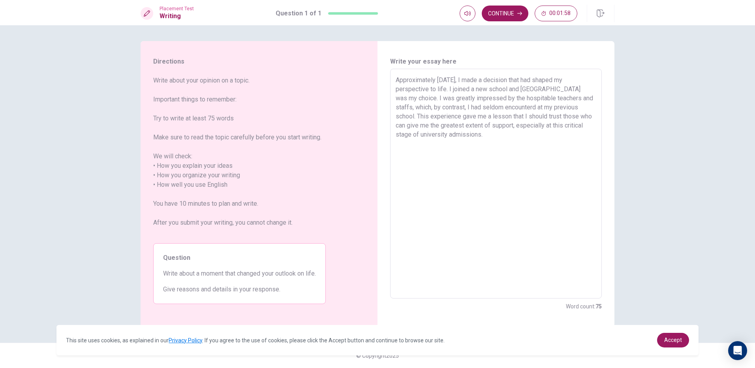
click at [538, 123] on textarea "Approximately [DATE], I made a decision that had shaped my perspective to life.…" at bounding box center [496, 183] width 201 height 217
drag, startPoint x: 552, startPoint y: 128, endPoint x: 533, endPoint y: 136, distance: 20.2
click at [534, 135] on textarea "Approximately [DATE], I made a decision that had shaped my perspective to life.…" at bounding box center [496, 183] width 201 height 217
drag, startPoint x: 532, startPoint y: 126, endPoint x: 551, endPoint y: 129, distance: 19.5
click at [551, 129] on textarea "Approximately [DATE], I made a decision that had shaped my perspective to life.…" at bounding box center [496, 183] width 201 height 217
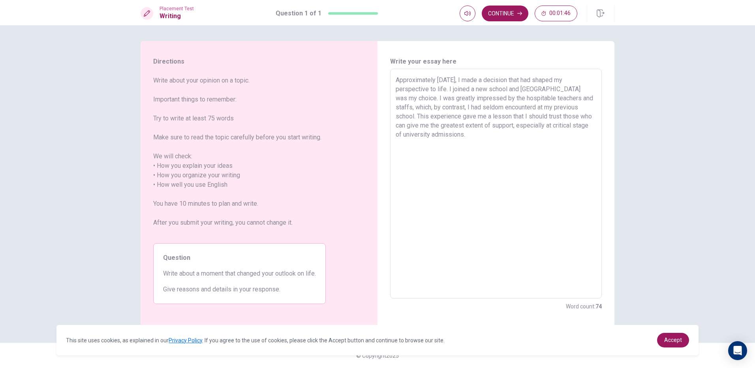
click at [577, 127] on textarea "Approximately [DATE], I made a decision that had shaped my perspective to life.…" at bounding box center [496, 183] width 201 height 217
click at [589, 122] on textarea "Approximately [DATE], I made a decision that had shaped my perspective to life.…" at bounding box center [496, 183] width 201 height 217
click at [543, 117] on textarea "Approximately [DATE], I made a decision that had shaped my perspective to life.…" at bounding box center [496, 183] width 201 height 217
click at [585, 107] on textarea "Approximately [DATE], I made a decision that had shaped my perspective to life.…" at bounding box center [496, 183] width 201 height 217
drag, startPoint x: 549, startPoint y: 116, endPoint x: 530, endPoint y: 115, distance: 19.0
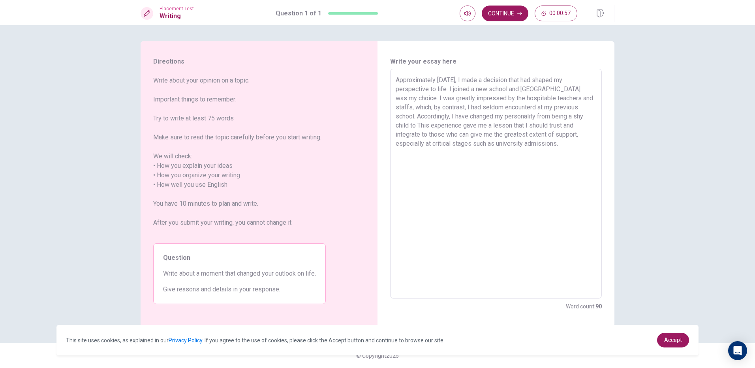
click at [530, 115] on textarea "Approximately [DATE], I made a decision that had shaped my perspective to life.…" at bounding box center [496, 183] width 201 height 217
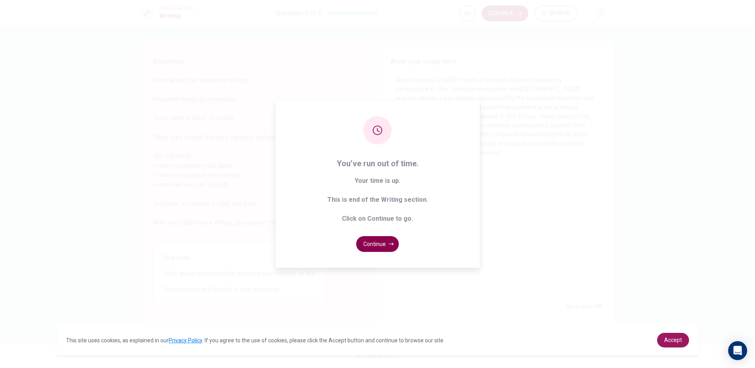
click at [366, 244] on button "Continue" at bounding box center [377, 244] width 43 height 16
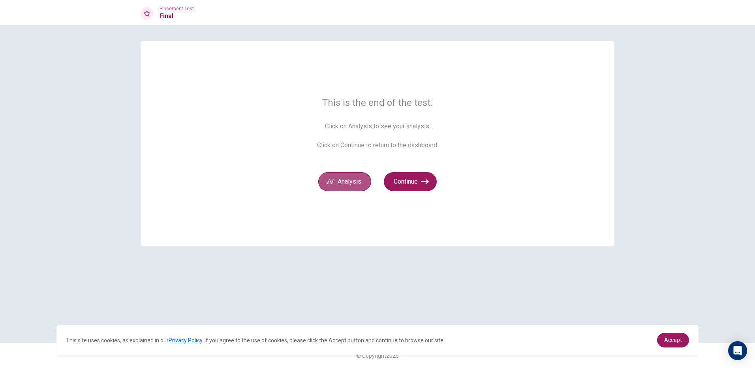
click at [354, 184] on button "Analysis" at bounding box center [344, 181] width 53 height 19
